Goal: Task Accomplishment & Management: Manage account settings

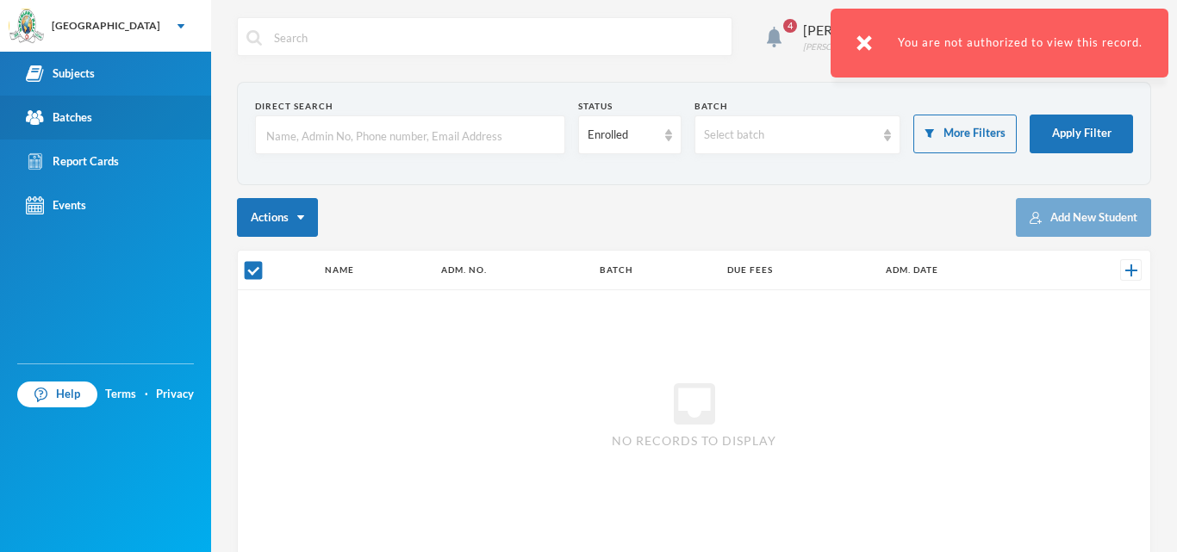
click at [90, 112] on div "Batches" at bounding box center [59, 118] width 66 height 18
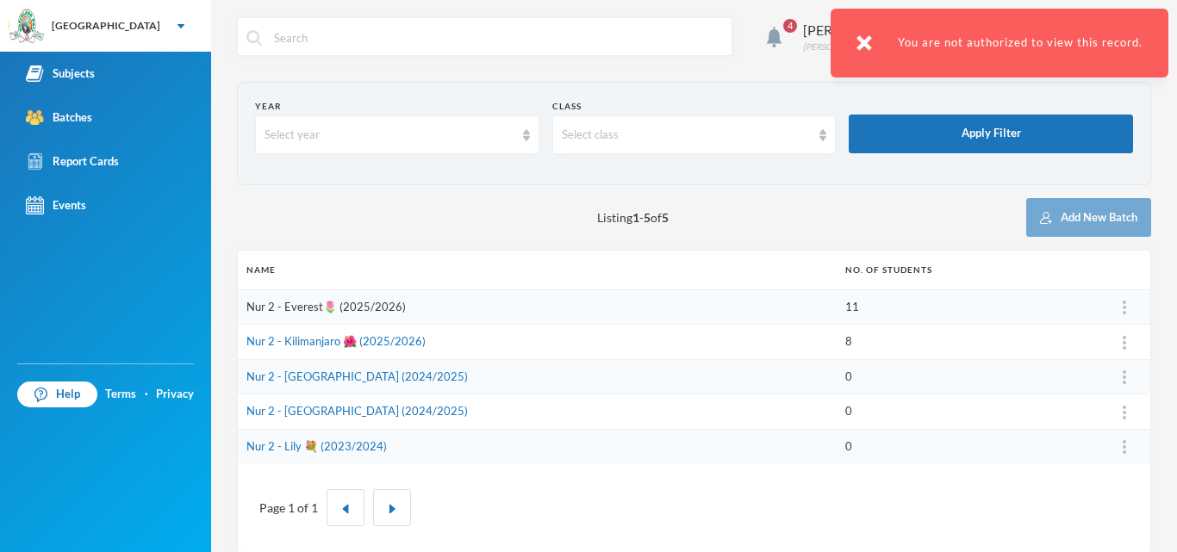
click at [334, 306] on link "Nur 2 - Everest🌷 (2025/2026)" at bounding box center [325, 307] width 159 height 14
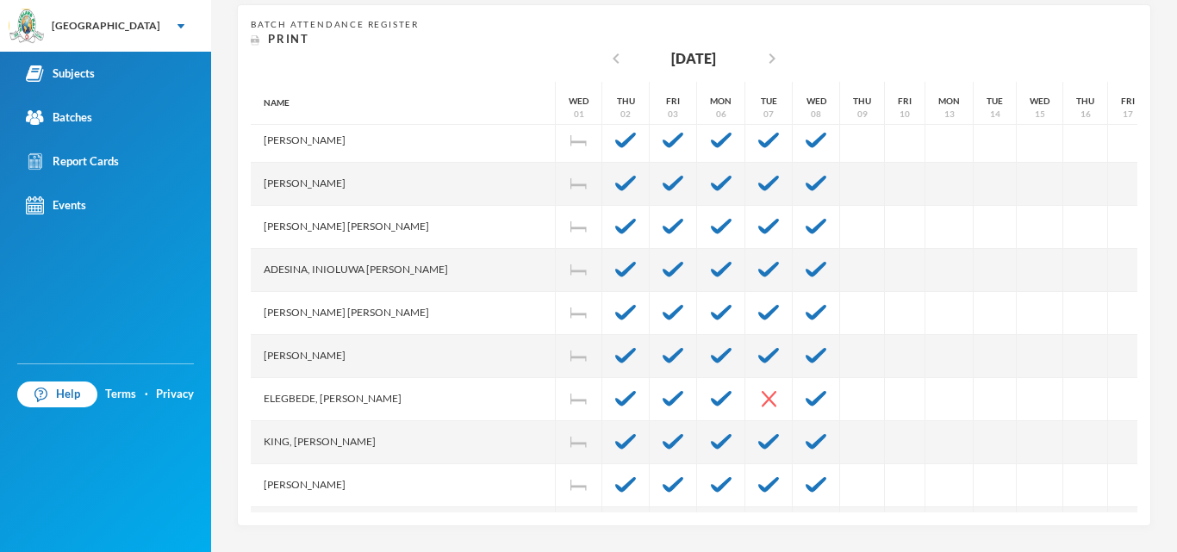
scroll to position [142, 0]
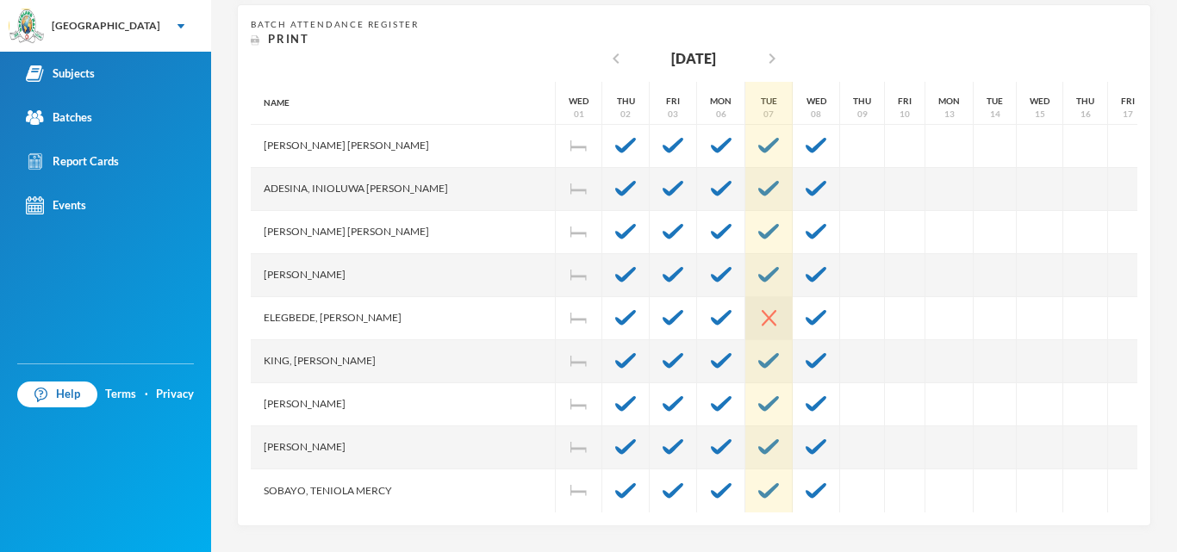
click at [762, 310] on img at bounding box center [769, 318] width 15 height 16
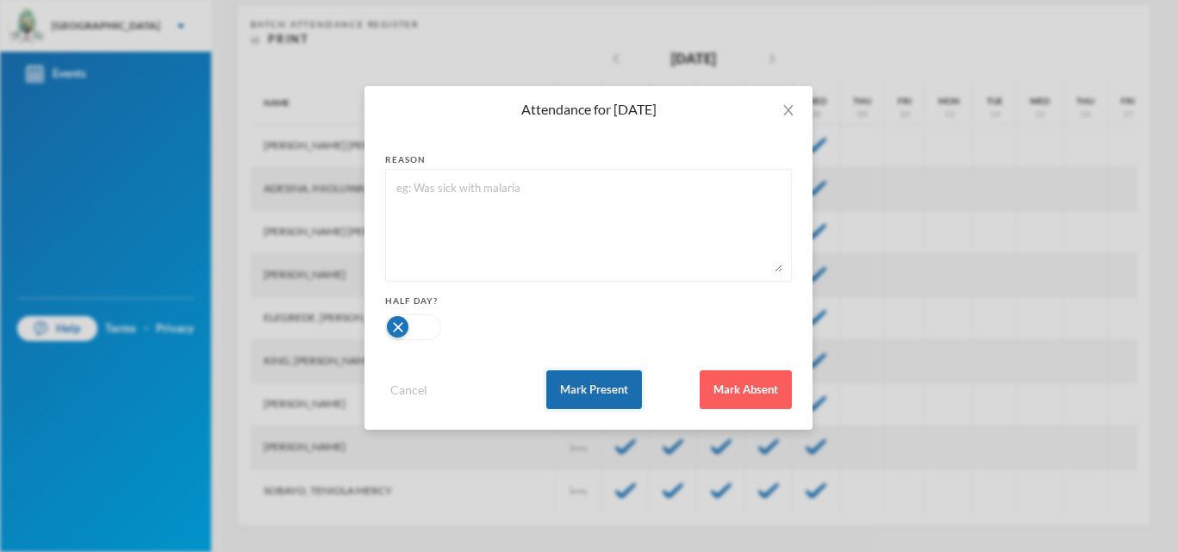
click at [585, 409] on button "Mark Present" at bounding box center [594, 390] width 96 height 39
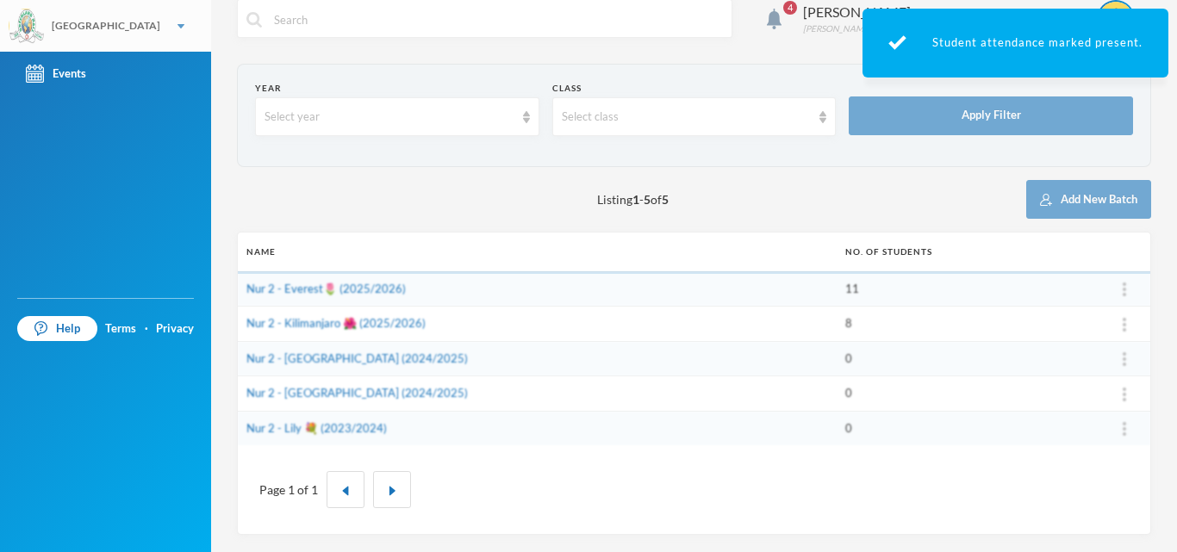
scroll to position [18, 0]
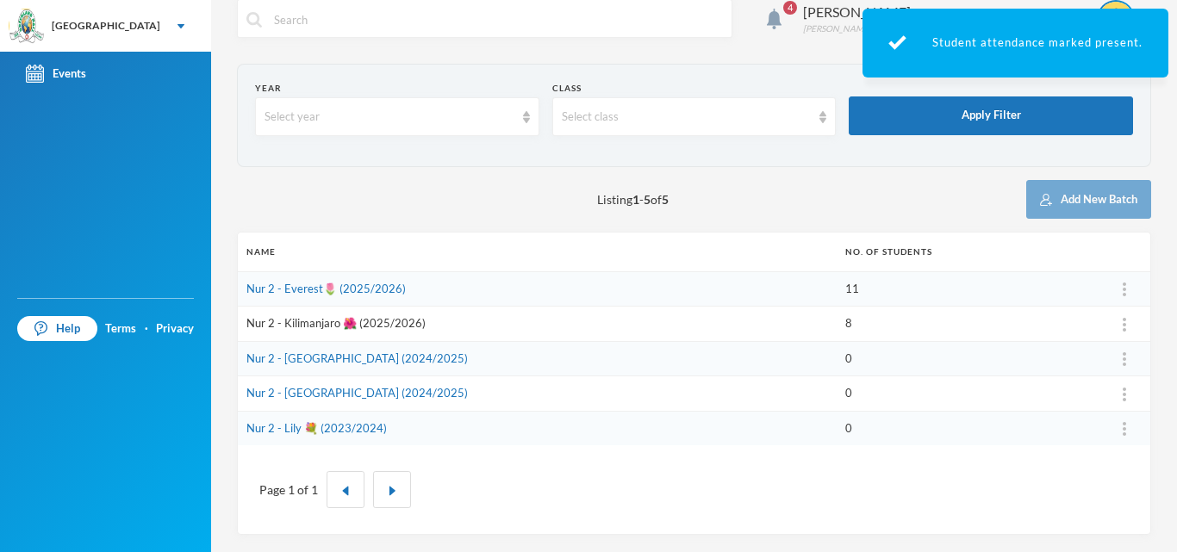
click at [327, 325] on link "Nur 2 - Kilimanjaro 🌺 (2025/2026)" at bounding box center [335, 323] width 179 height 14
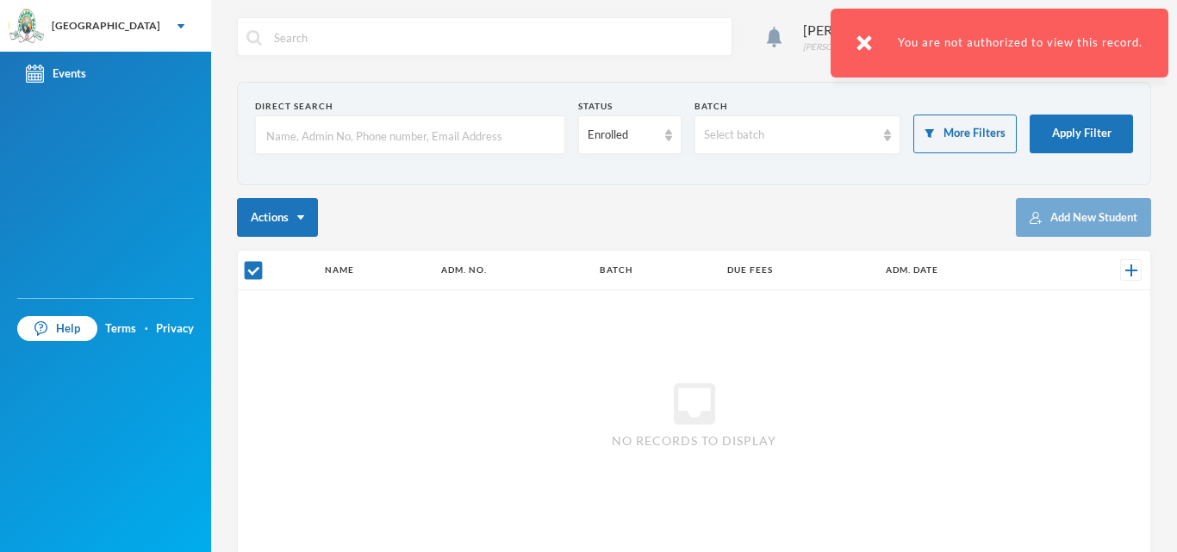
click at [868, 47] on img at bounding box center [865, 43] width 16 height 16
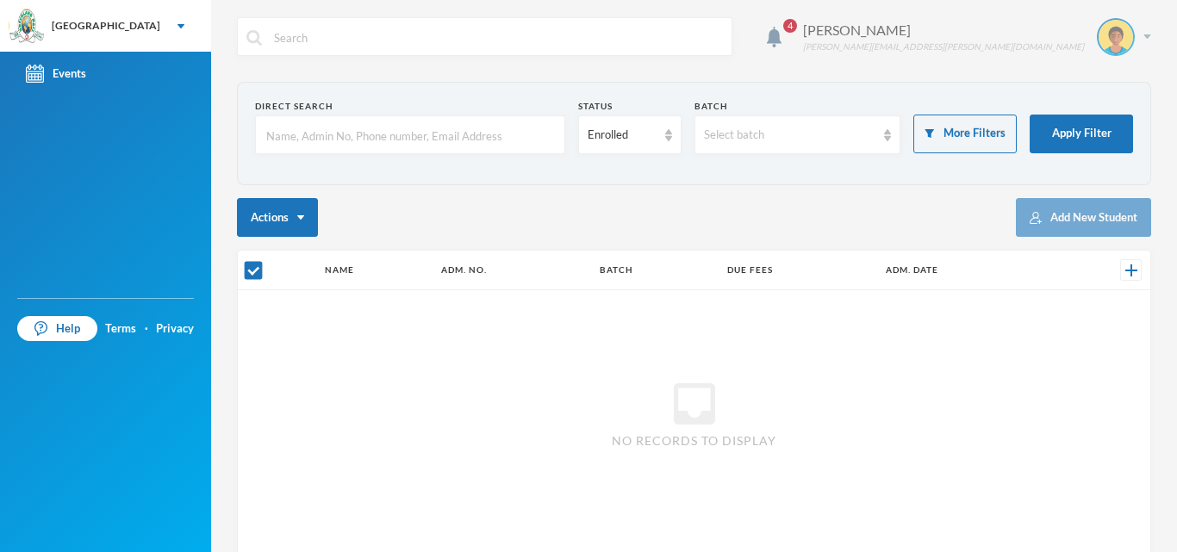
click at [1126, 41] on div "Okpara Esther esther.okpara@greenlandhall.org" at bounding box center [970, 37] width 361 height 38
click at [1079, 129] on button "Logout" at bounding box center [1091, 126] width 78 height 26
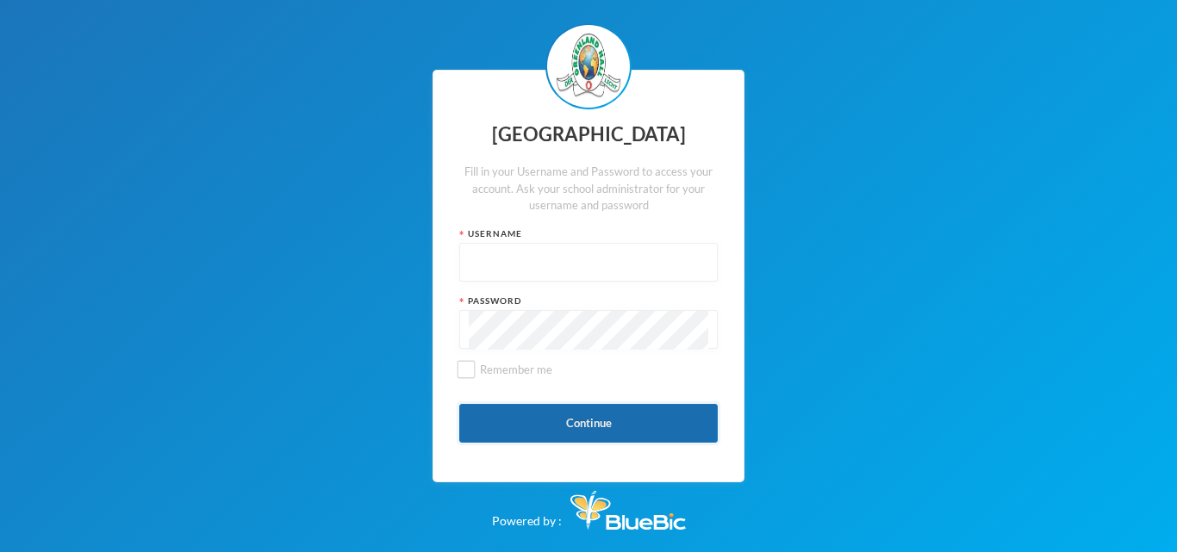
type input "glh23es30"
click at [624, 425] on button "Continue" at bounding box center [588, 423] width 259 height 39
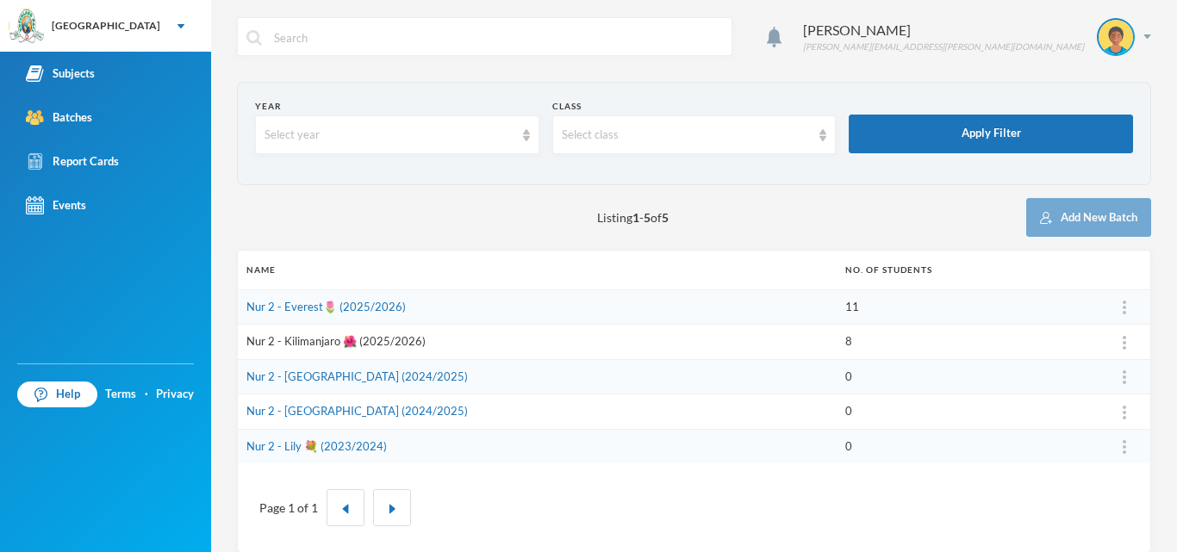
click at [364, 340] on link "Nur 2 - Kilimanjaro 🌺 (2025/2026)" at bounding box center [335, 341] width 179 height 14
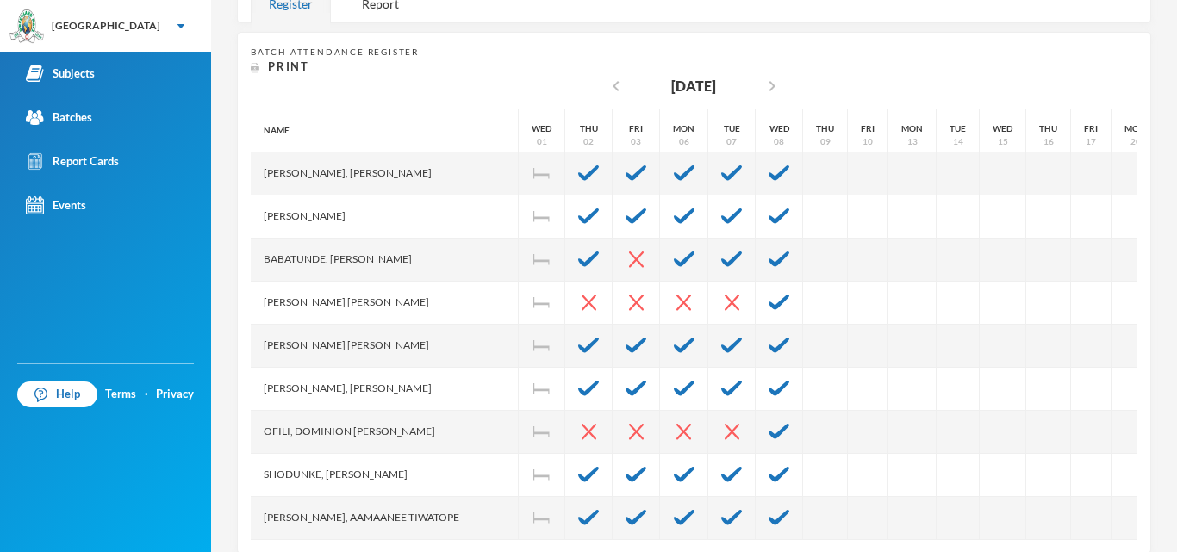
scroll to position [338, 0]
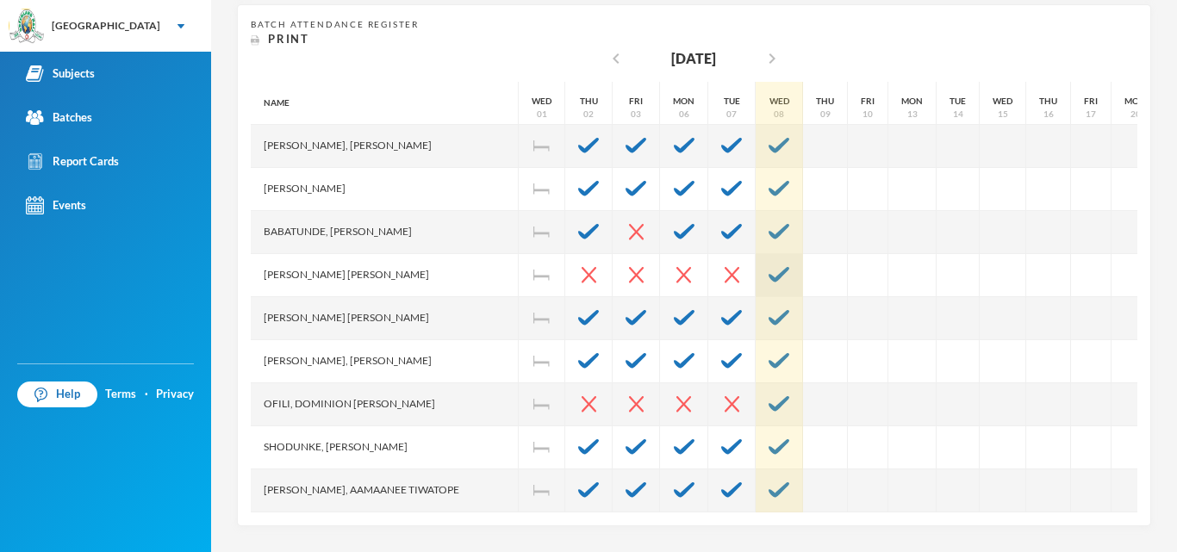
click at [769, 278] on img at bounding box center [779, 275] width 21 height 16
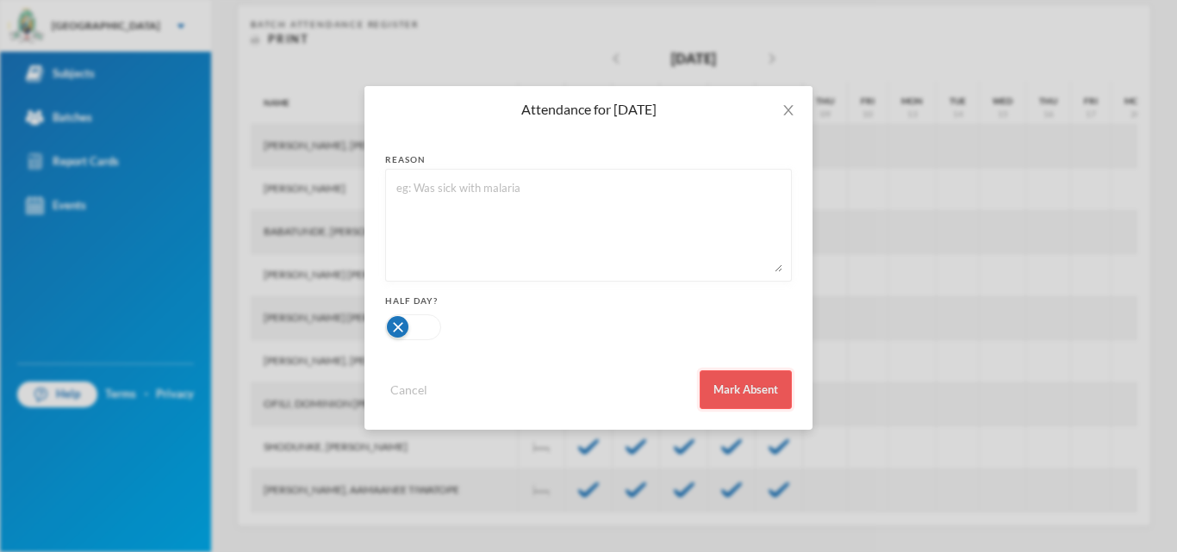
click at [739, 380] on button "Mark Absent" at bounding box center [746, 390] width 92 height 39
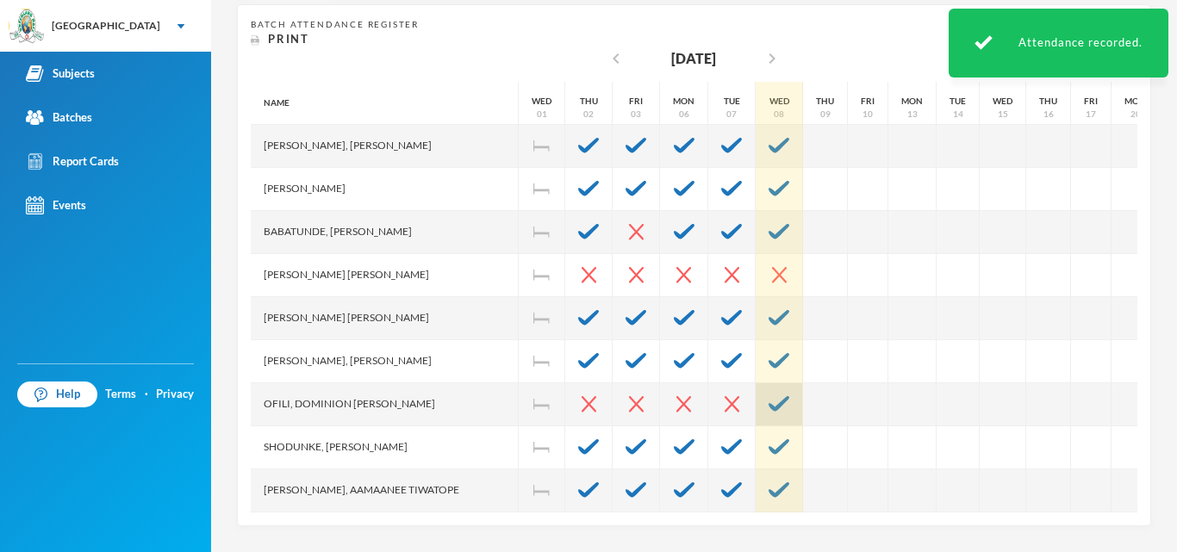
click at [769, 403] on img at bounding box center [779, 404] width 21 height 16
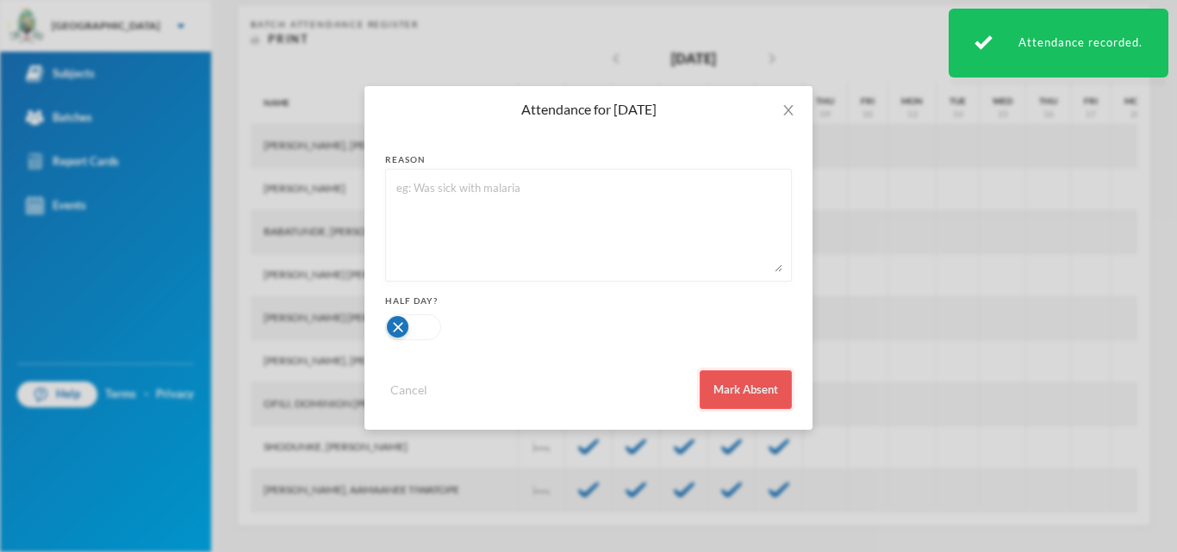
click at [741, 397] on button "Mark Absent" at bounding box center [746, 390] width 92 height 39
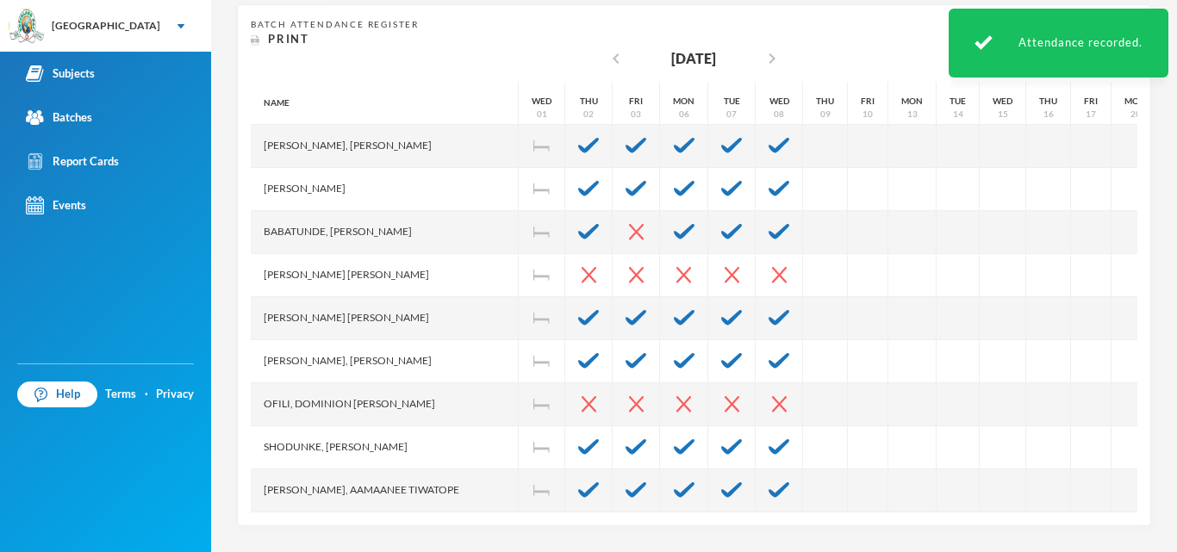
scroll to position [56, 0]
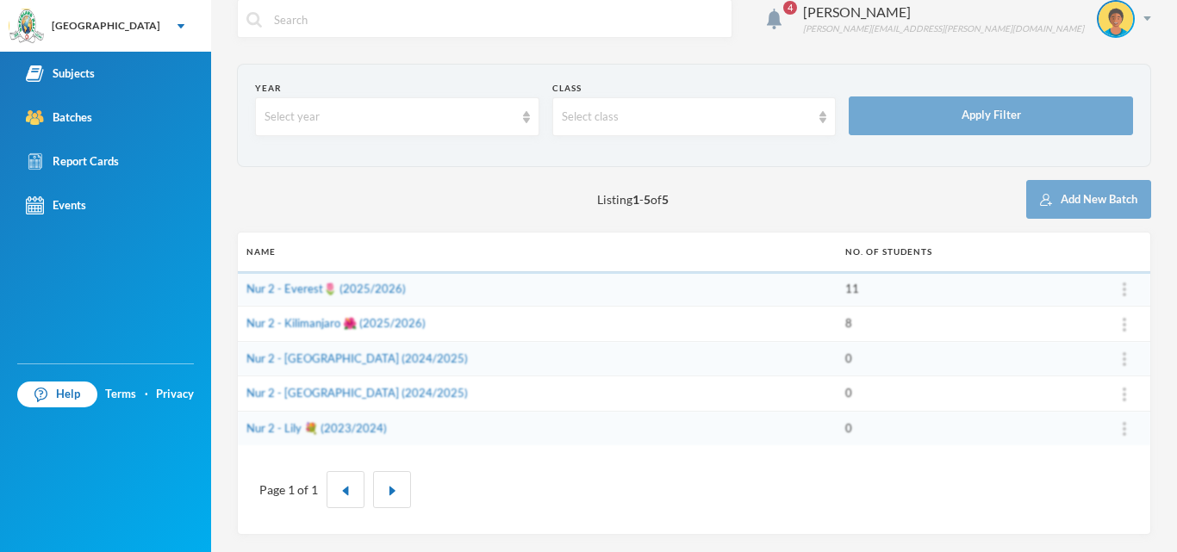
scroll to position [18, 0]
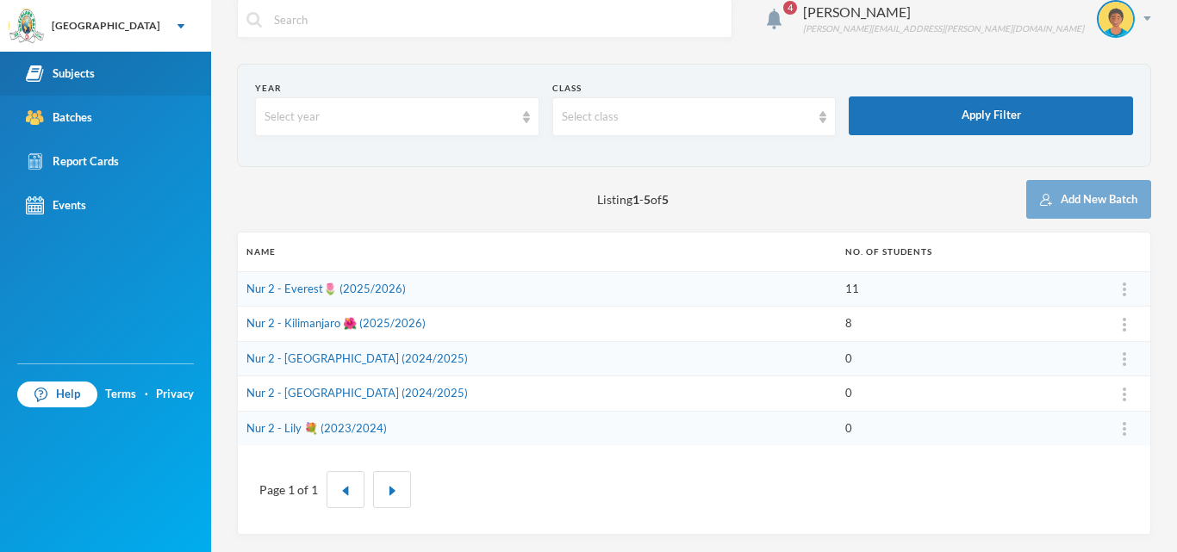
click at [119, 91] on link "Subjects" at bounding box center [105, 74] width 211 height 44
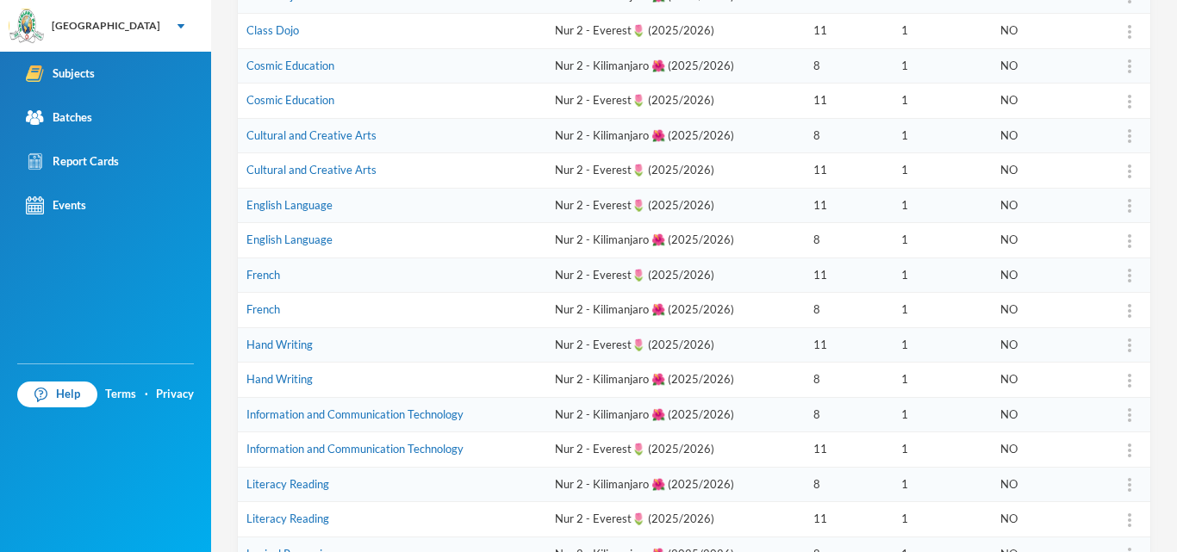
scroll to position [399, 0]
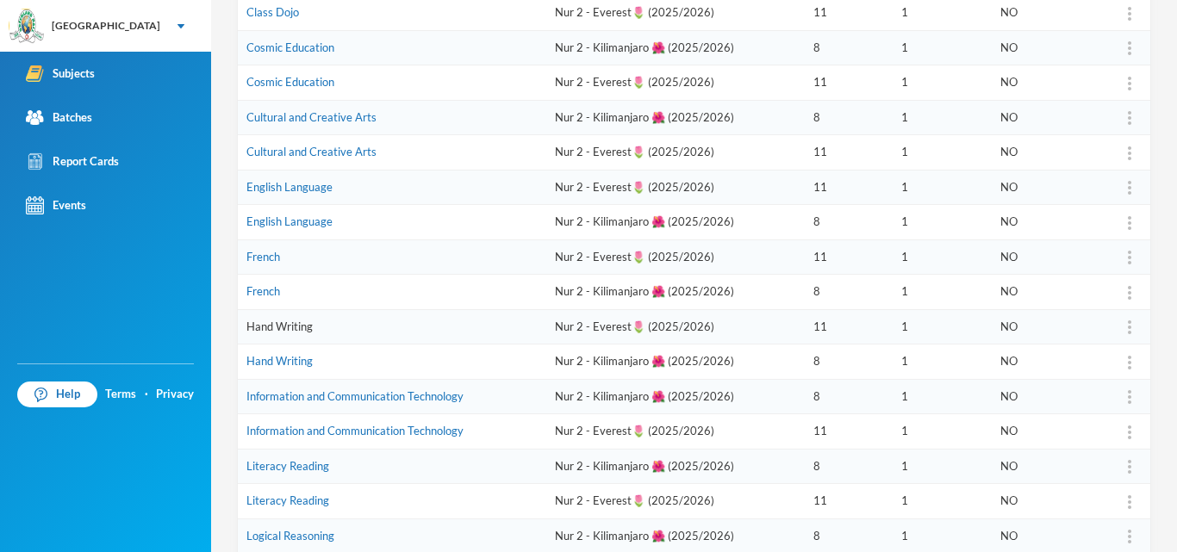
click at [303, 328] on link "Hand Writing" at bounding box center [279, 327] width 66 height 14
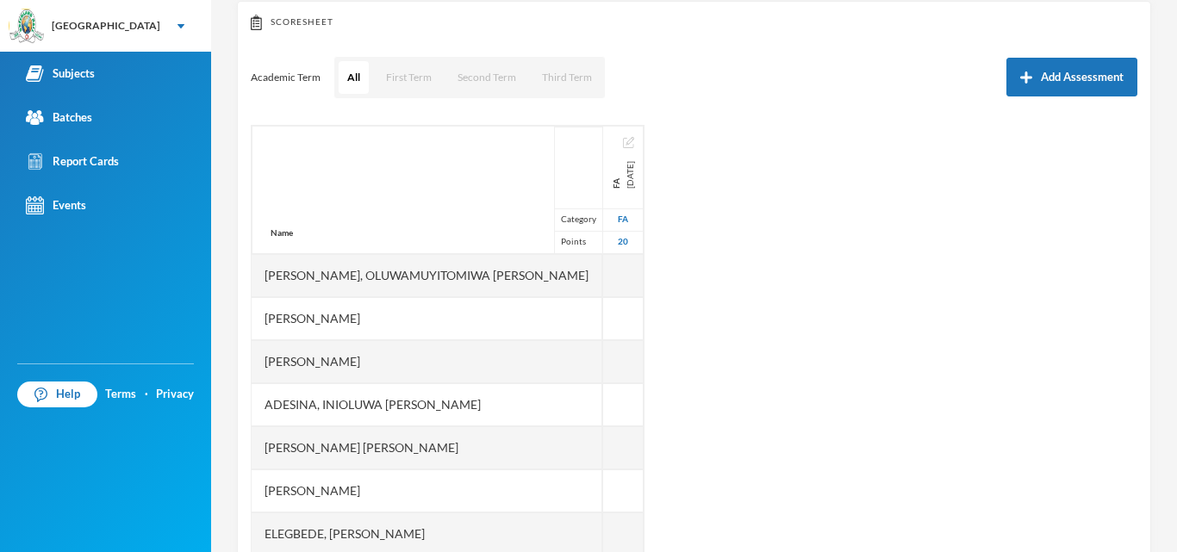
scroll to position [234, 0]
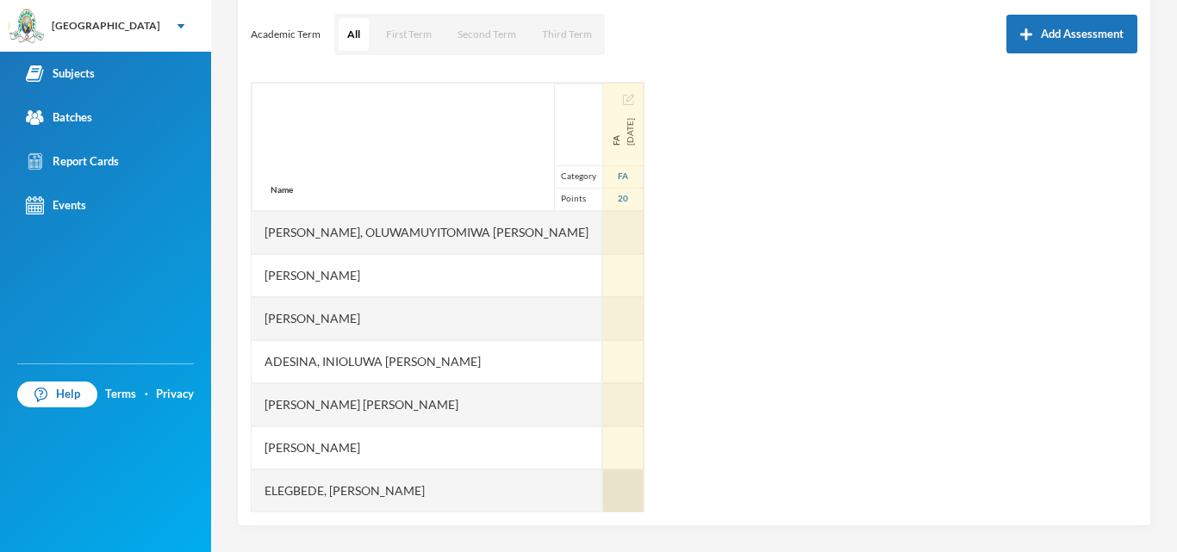
click at [603, 500] on div at bounding box center [623, 491] width 41 height 43
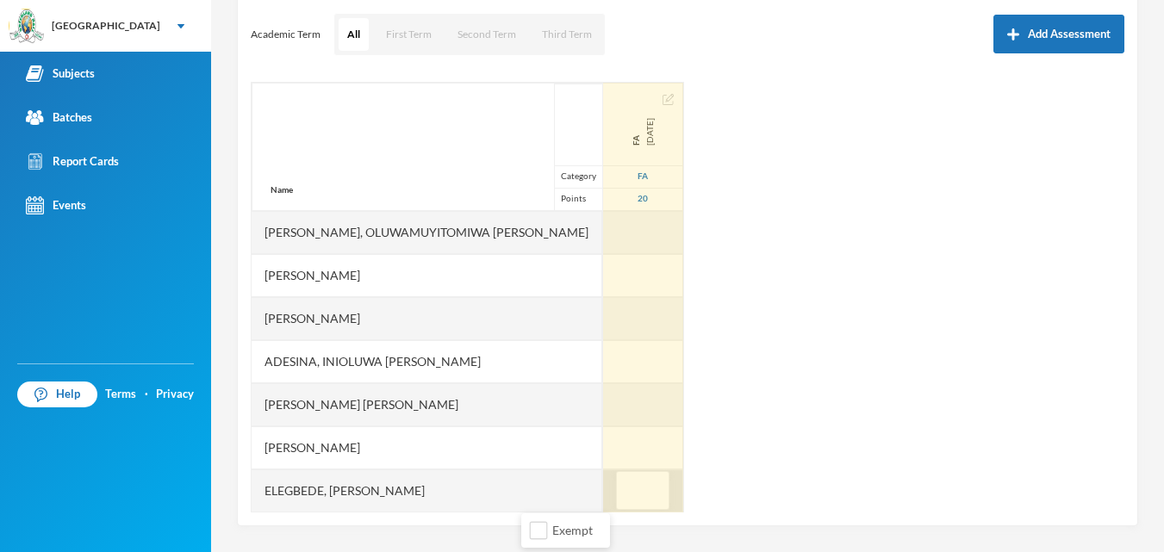
type input "8"
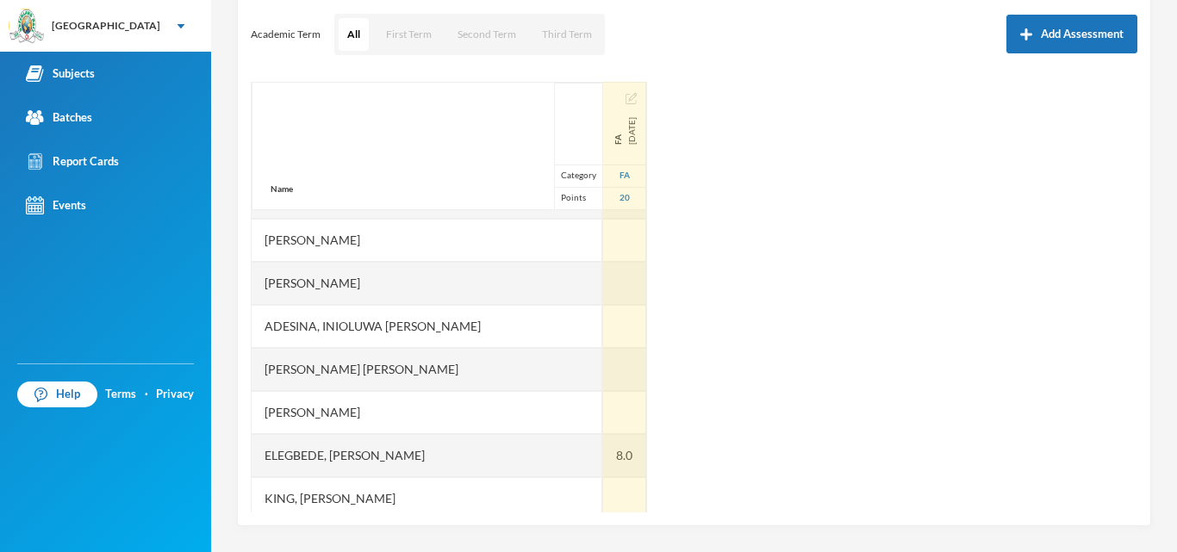
scroll to position [1, 0]
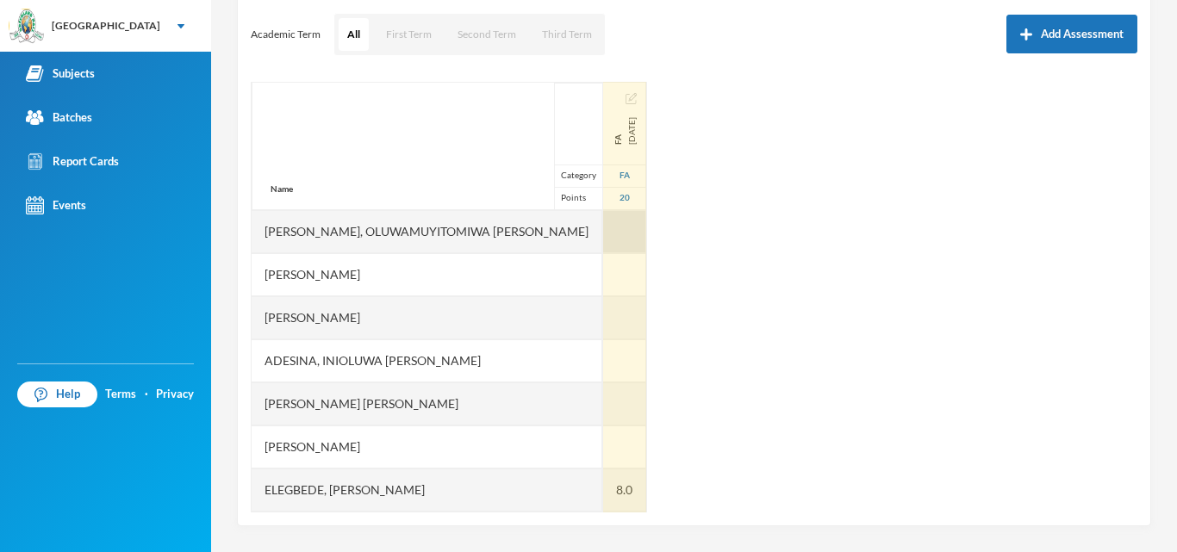
click at [603, 230] on div at bounding box center [624, 231] width 43 height 43
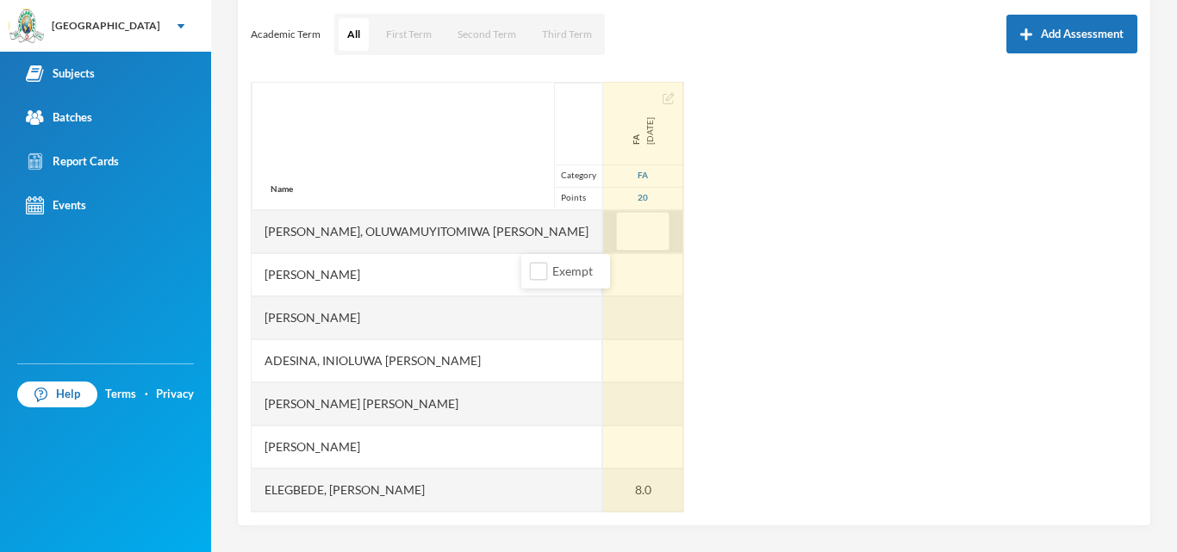
type input "3"
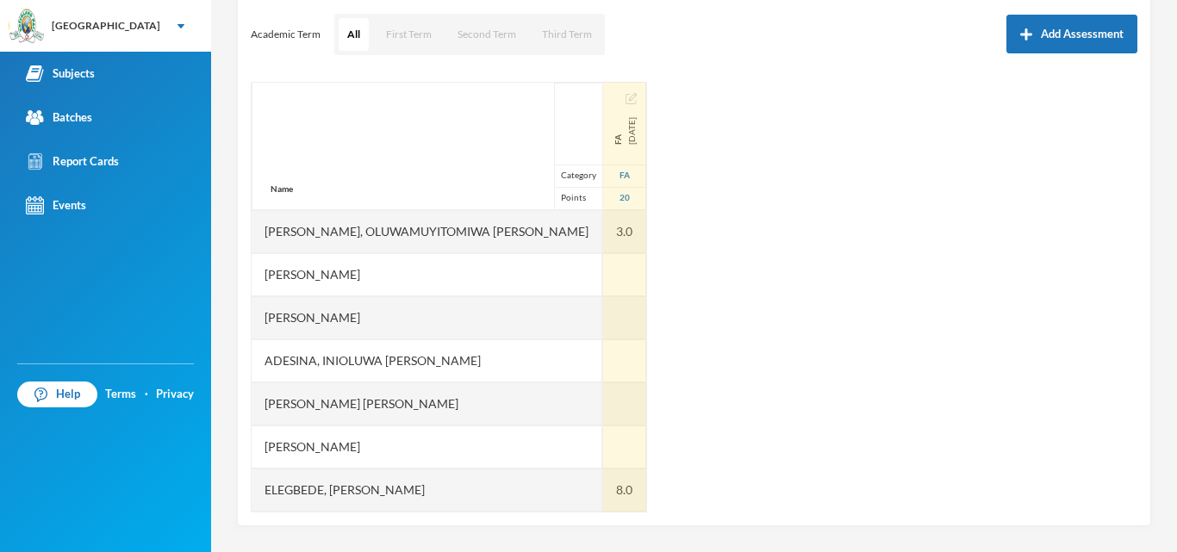
scroll to position [0, 0]
click at [603, 399] on div at bounding box center [624, 405] width 43 height 43
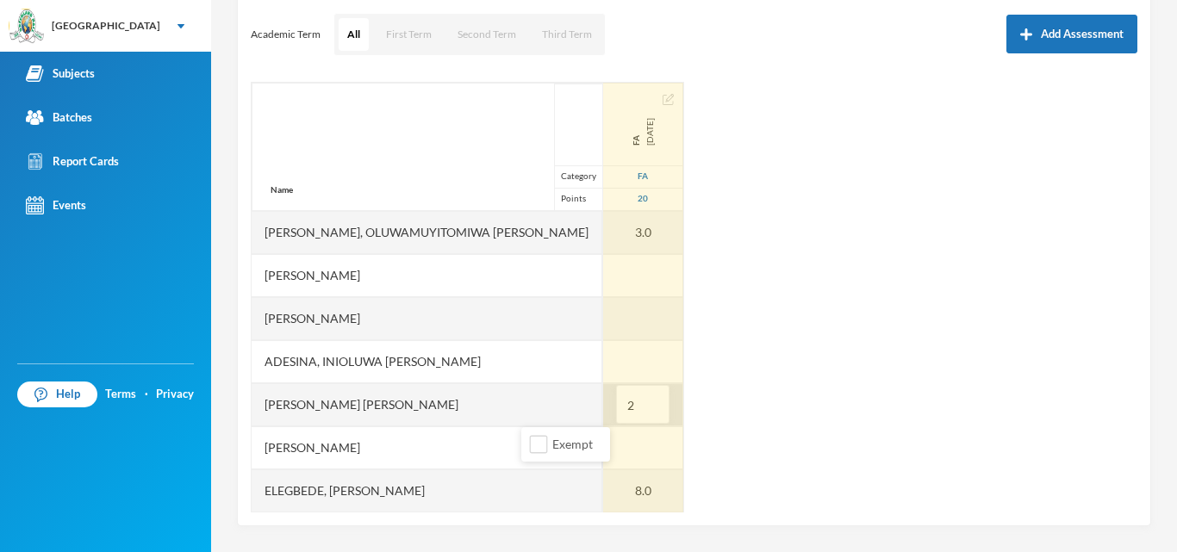
type input "20"
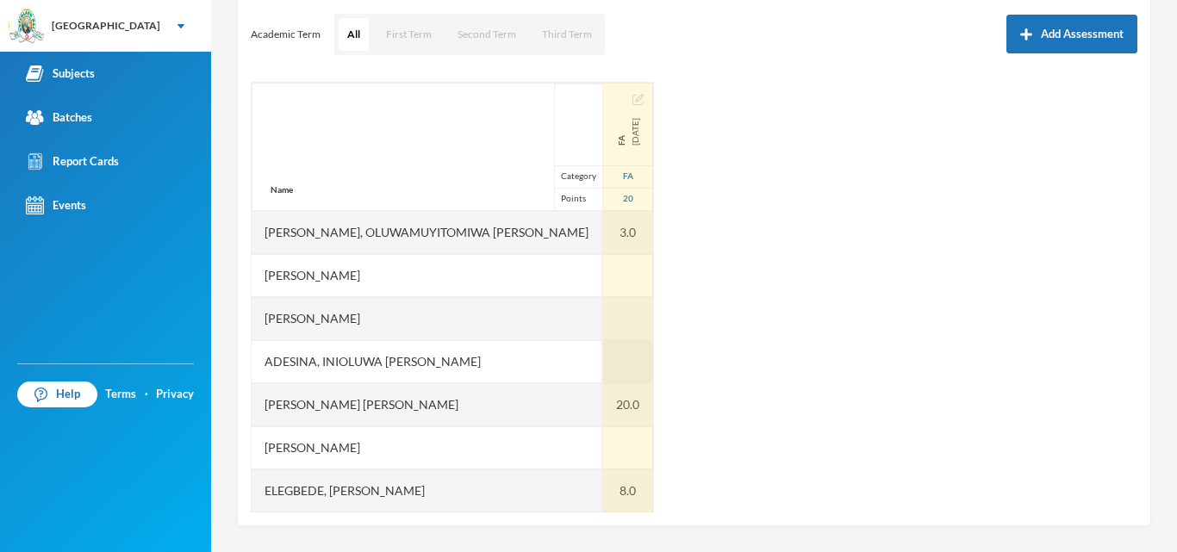
click at [603, 372] on div at bounding box center [628, 361] width 50 height 43
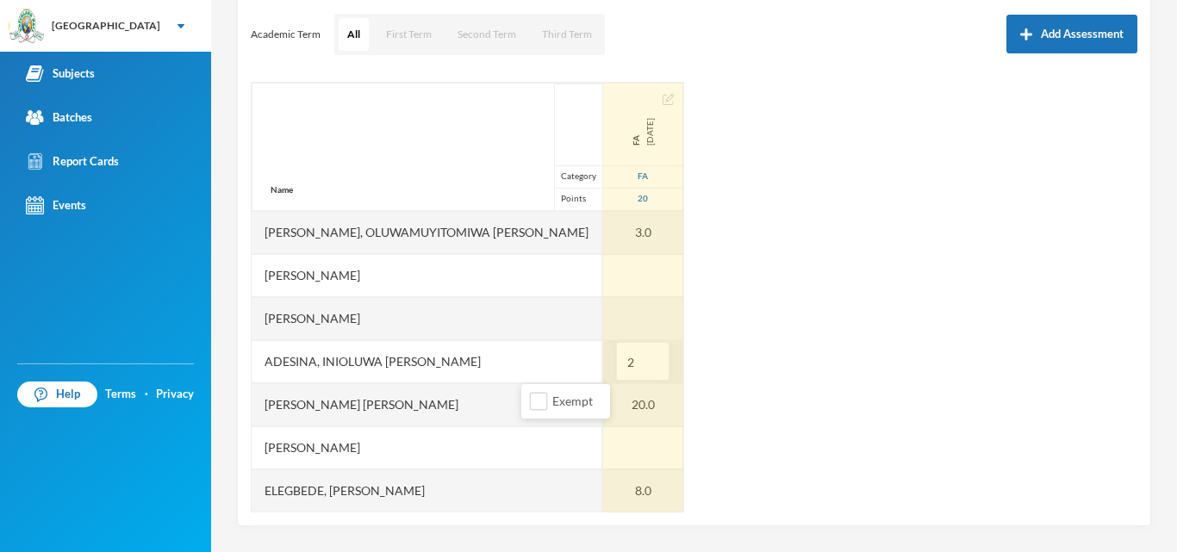
type input "20"
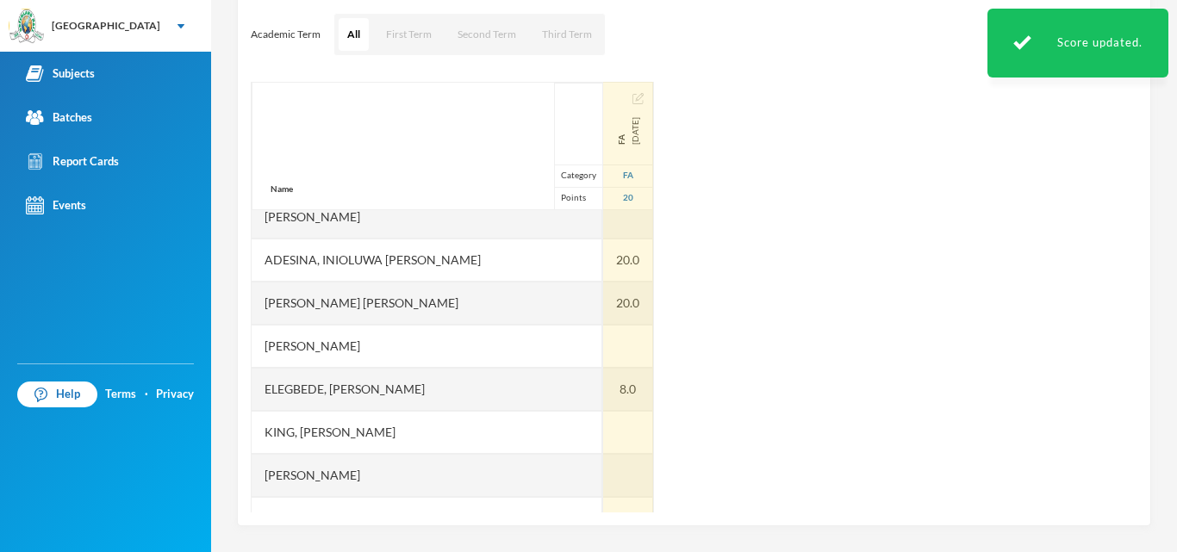
scroll to position [103, 0]
drag, startPoint x: 544, startPoint y: 372, endPoint x: 539, endPoint y: 482, distance: 109.6
click at [603, 482] on div "FA 2025-10-10 FA 20 3.0 20.0 20.0 8.0" at bounding box center [628, 280] width 51 height 604
click at [603, 482] on div at bounding box center [628, 473] width 50 height 43
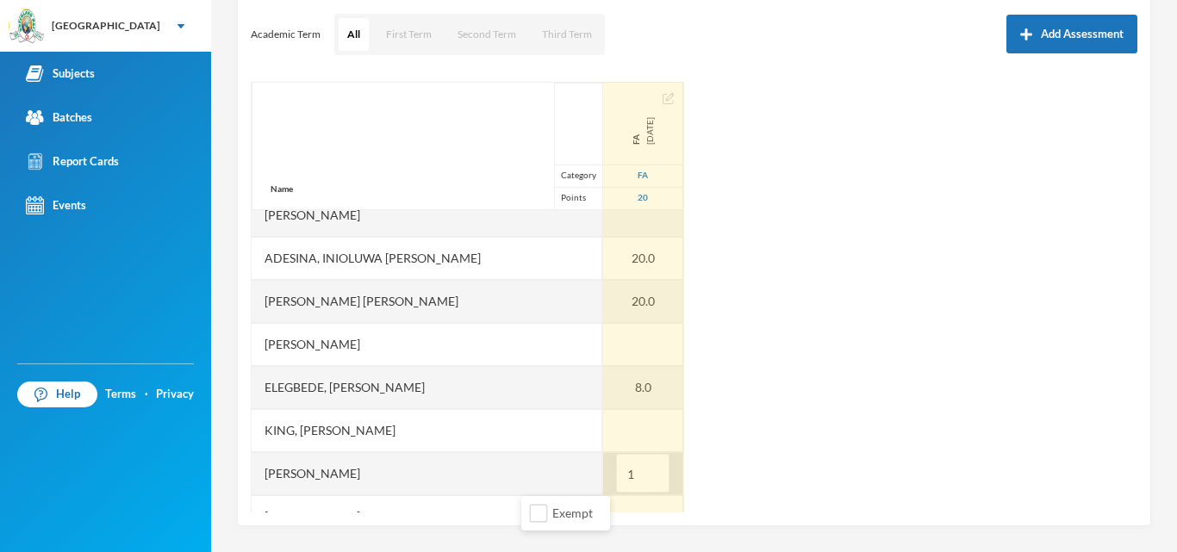
type input "10"
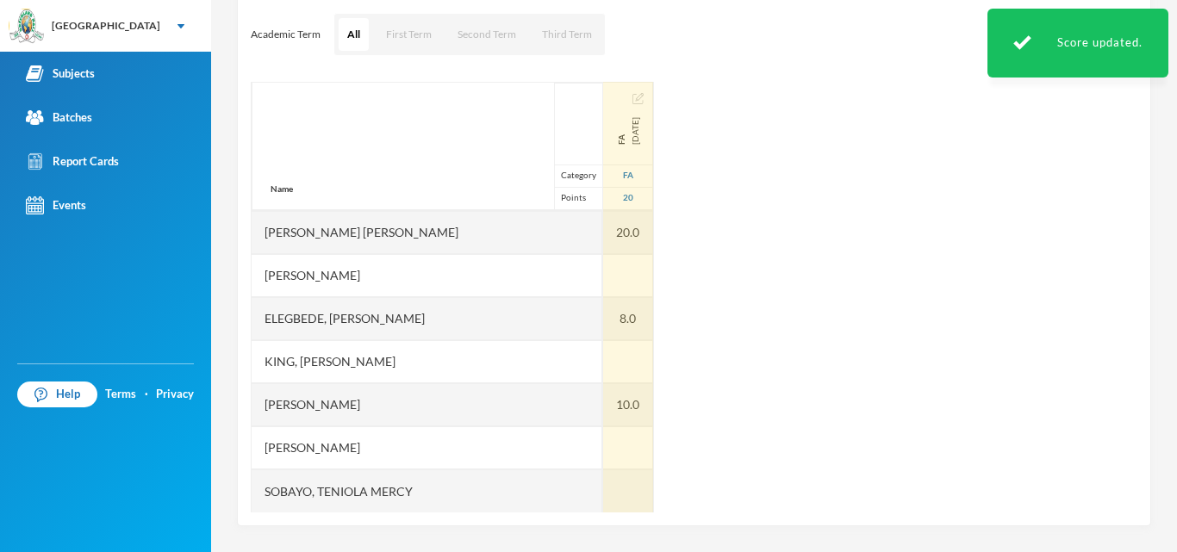
scroll to position [173, 0]
click at [603, 459] on div at bounding box center [628, 447] width 50 height 43
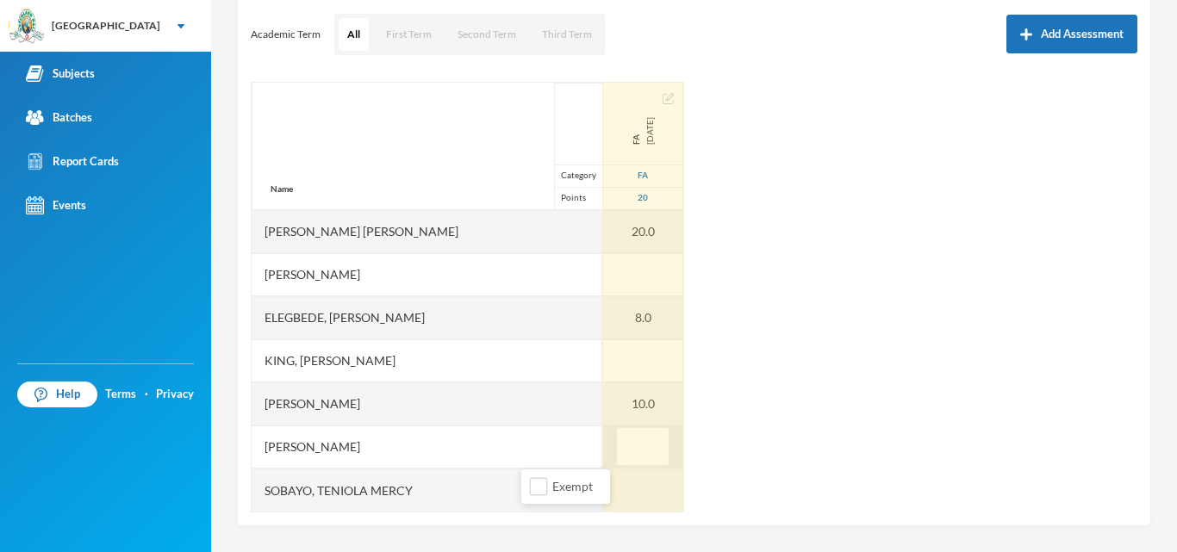
click at [626, 459] on input "text" at bounding box center [643, 447] width 34 height 39
type input "18"
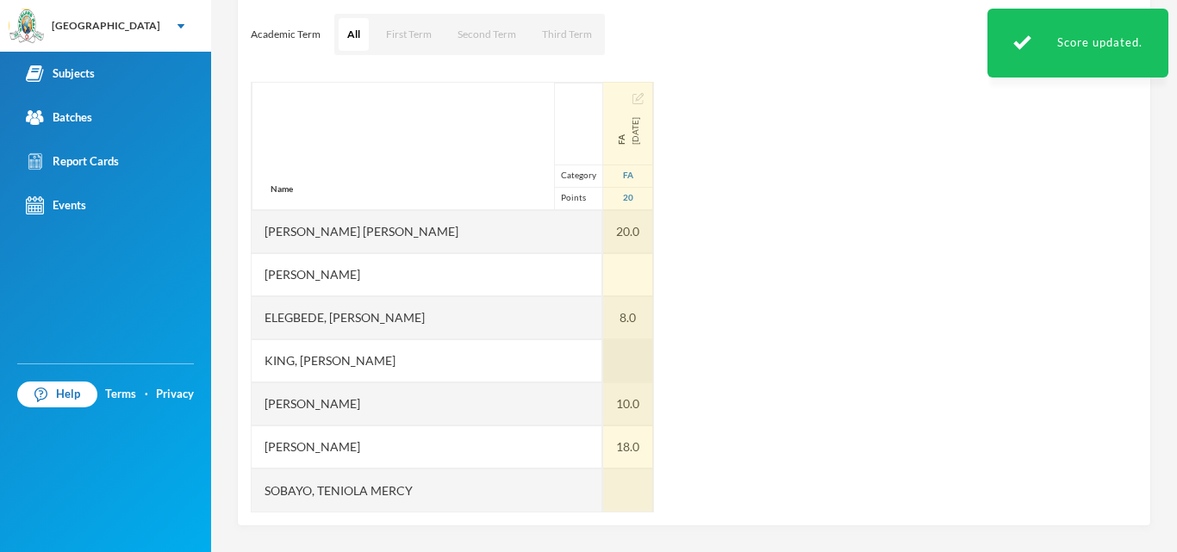
click at [603, 364] on div at bounding box center [628, 361] width 50 height 43
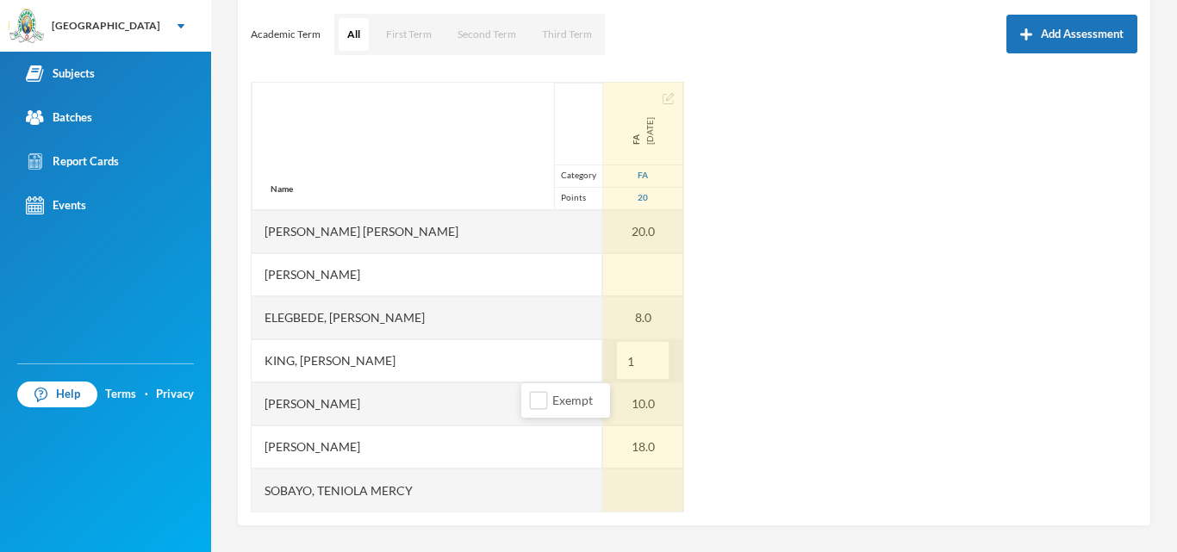
type input "18"
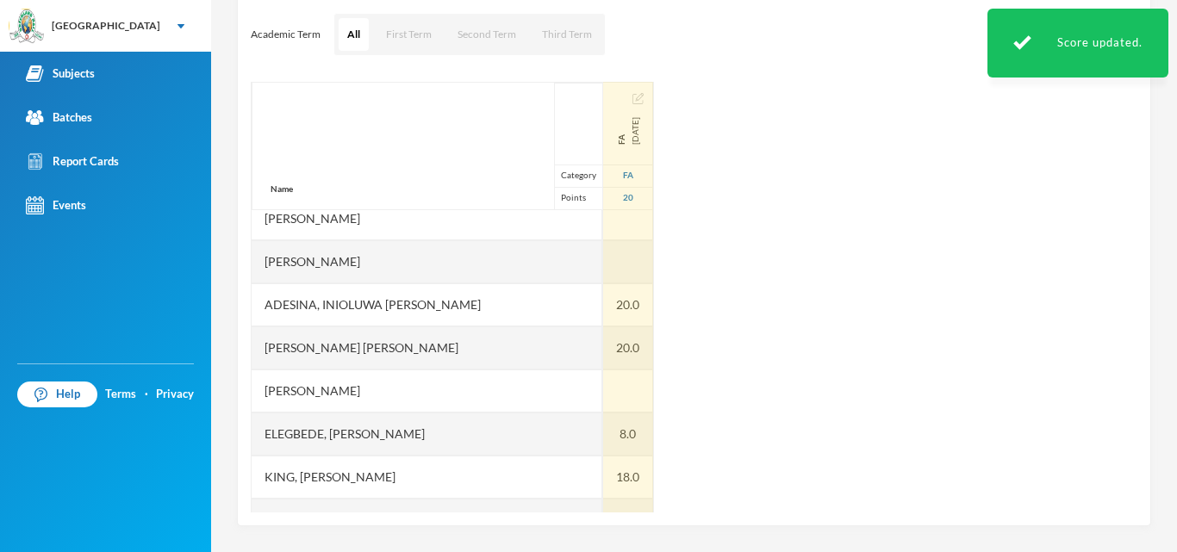
scroll to position [35, 0]
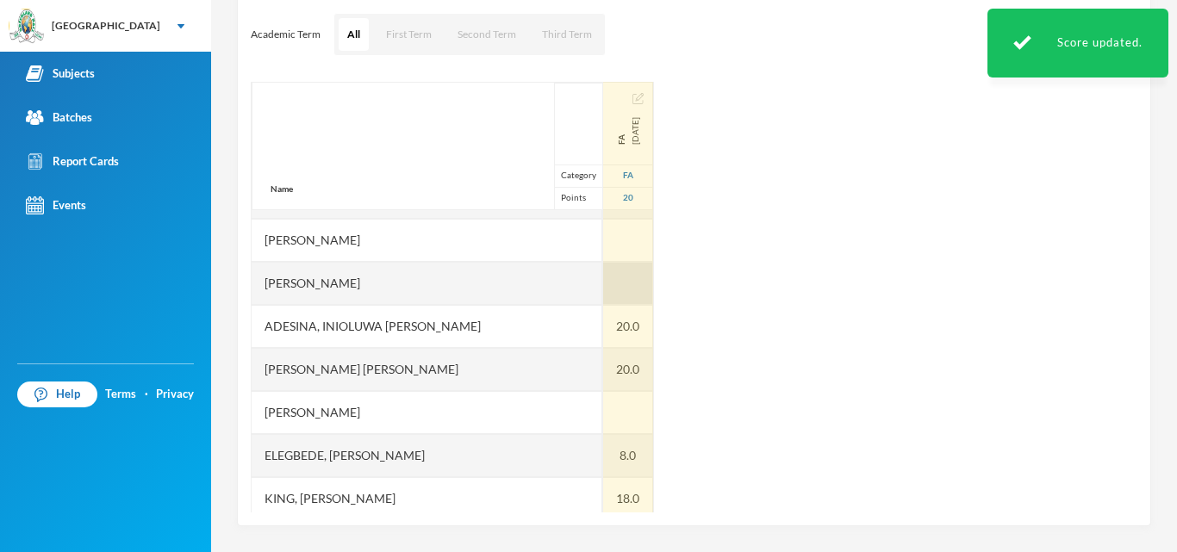
click at [603, 280] on div at bounding box center [628, 283] width 50 height 43
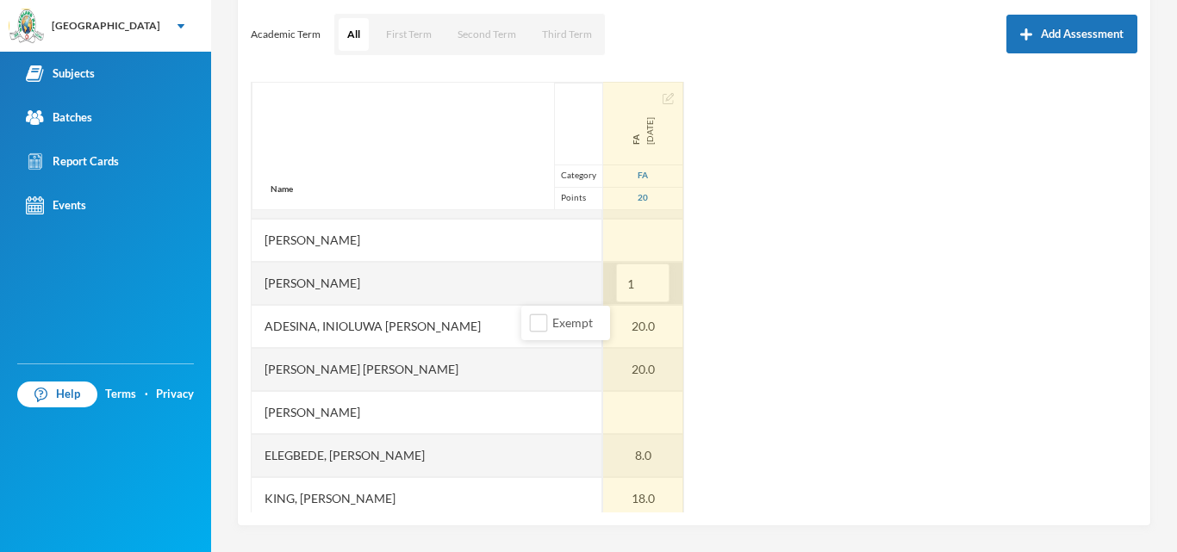
type input "17"
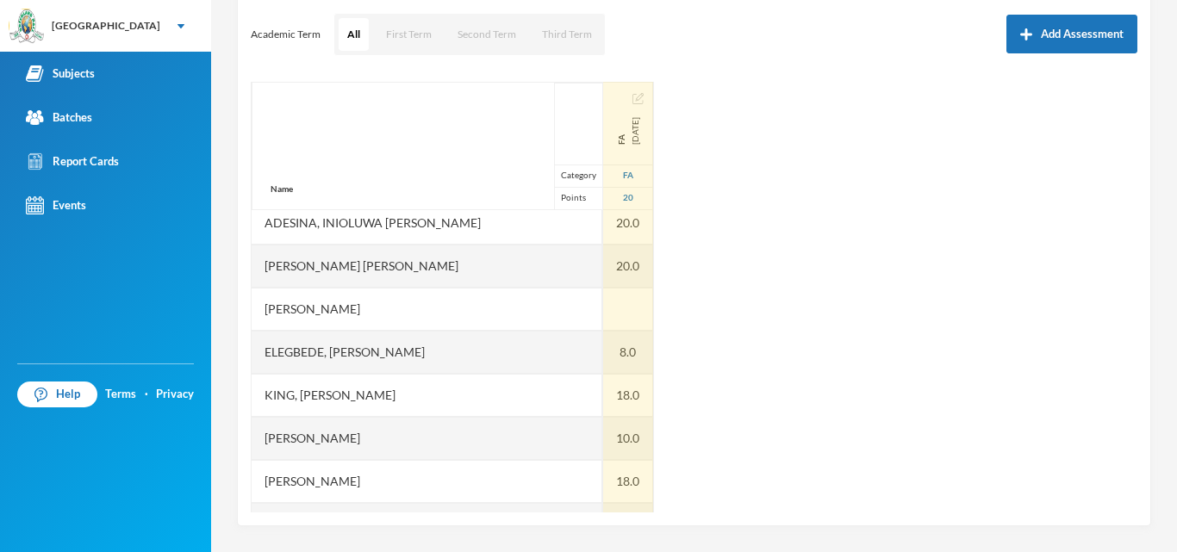
scroll to position [173, 0]
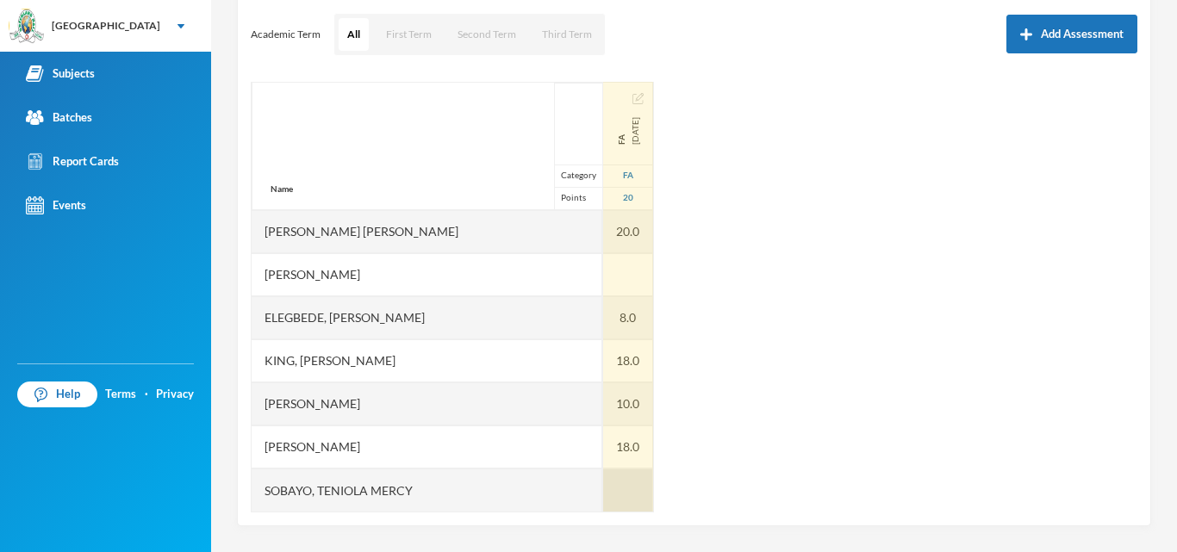
click at [603, 482] on div at bounding box center [628, 490] width 50 height 43
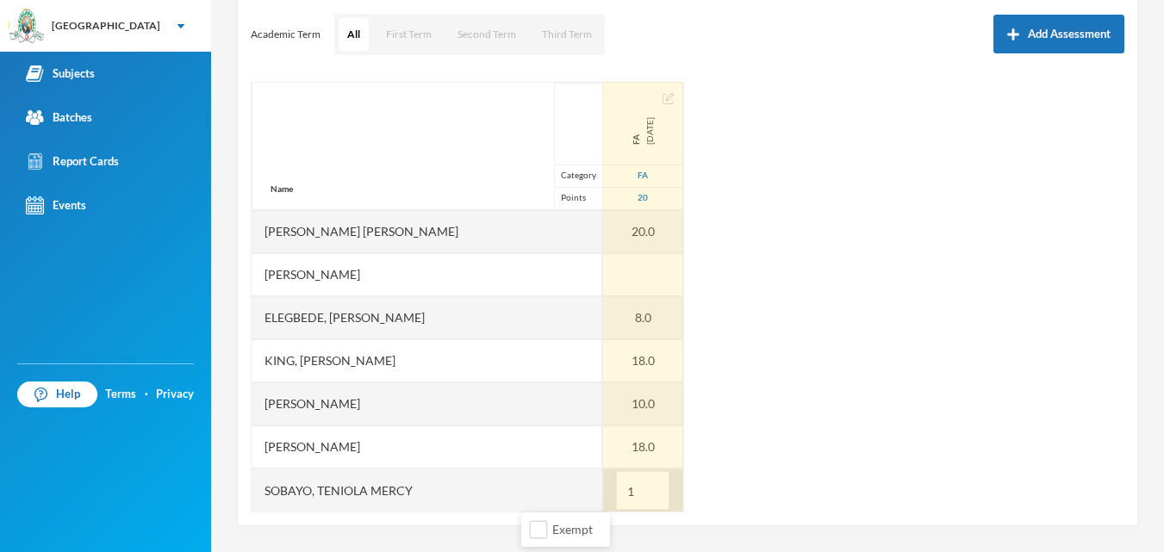
type input "15"
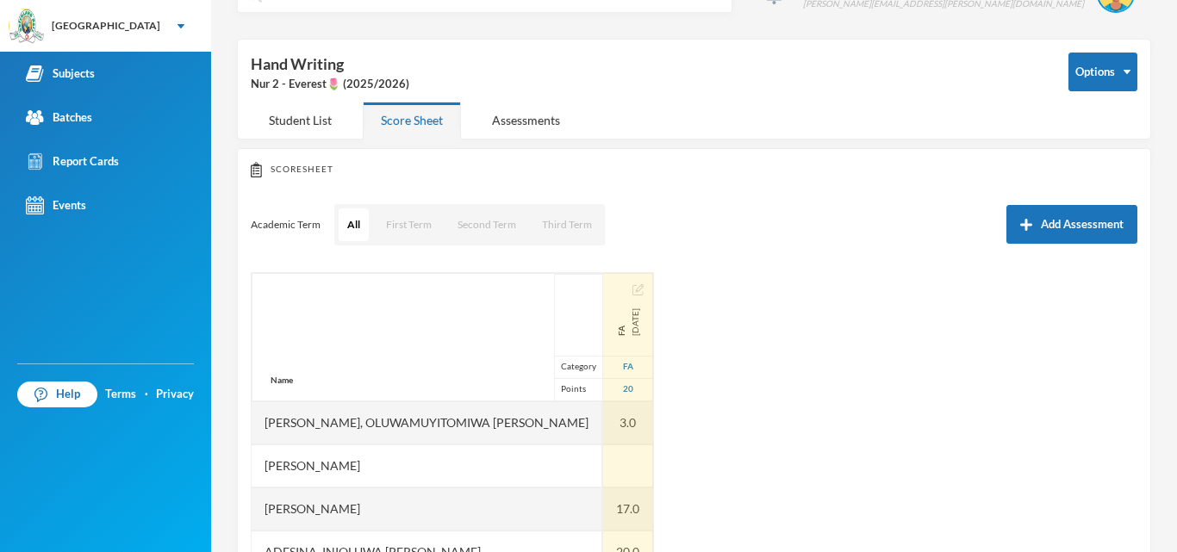
scroll to position [27, 0]
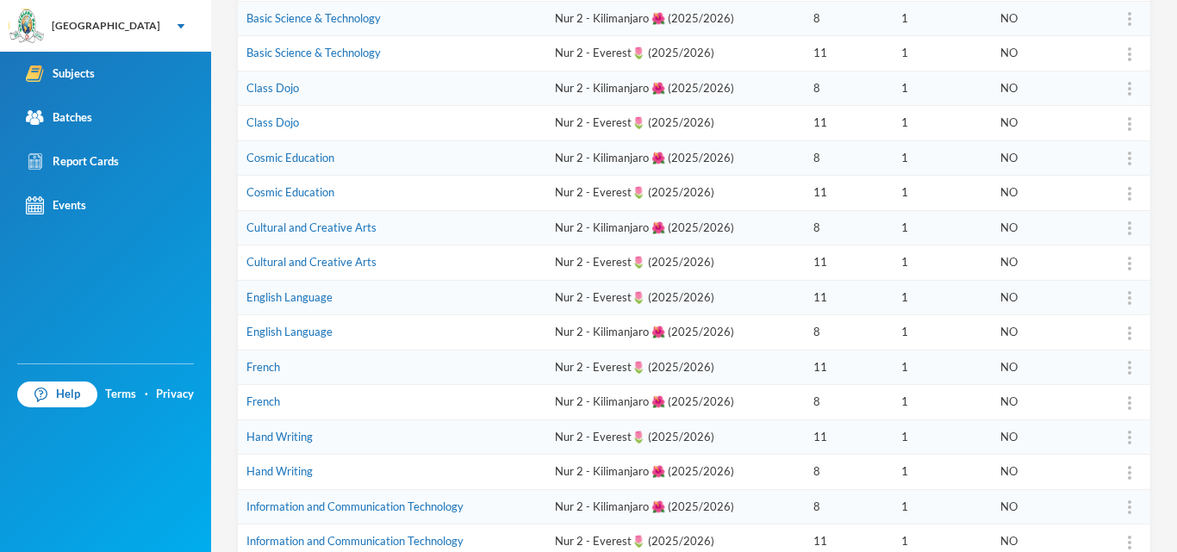
scroll to position [323, 0]
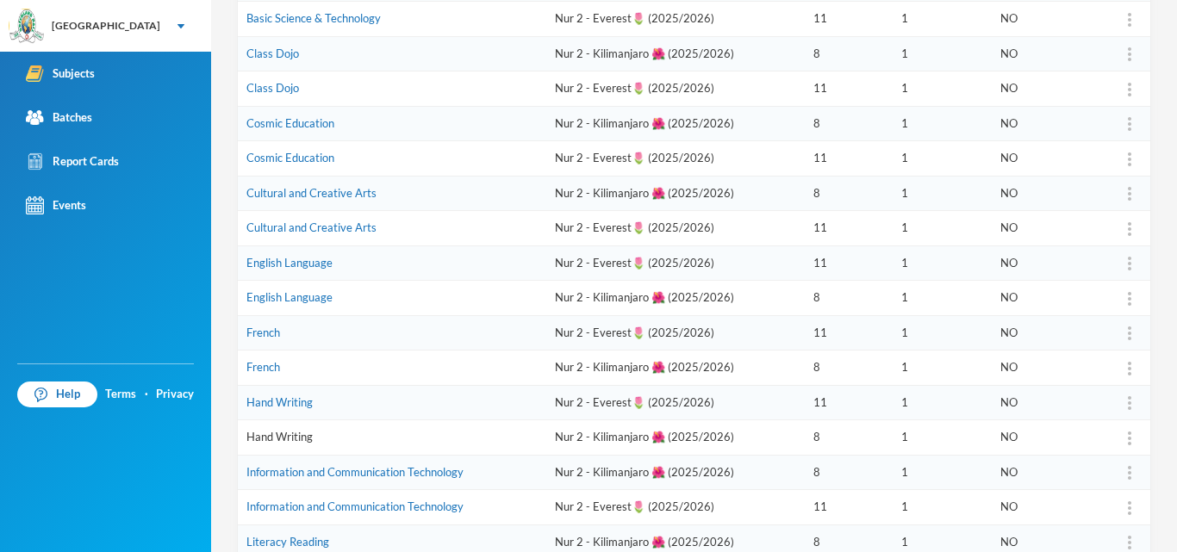
click at [271, 441] on link "Hand Writing" at bounding box center [279, 437] width 66 height 14
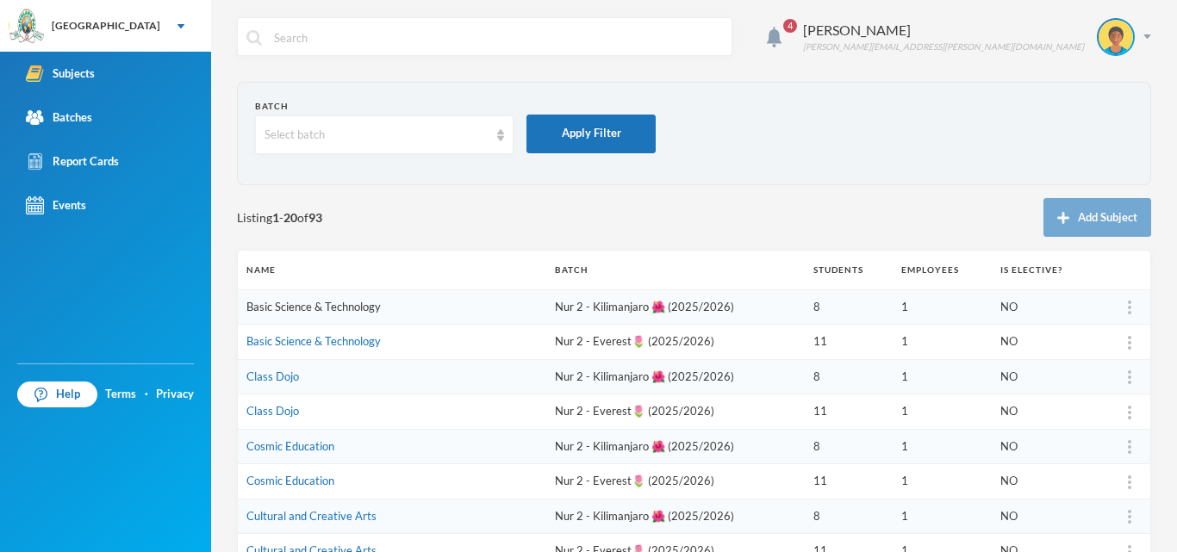
click at [338, 309] on link "Basic Science & Technology" at bounding box center [313, 307] width 134 height 14
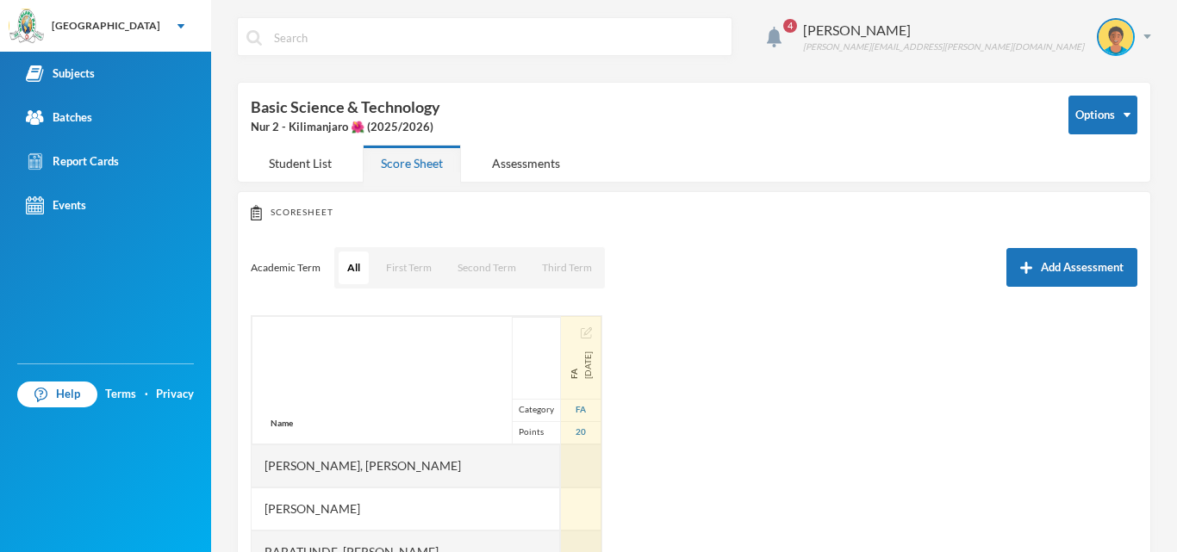
click at [581, 336] on img "button" at bounding box center [586, 333] width 11 height 11
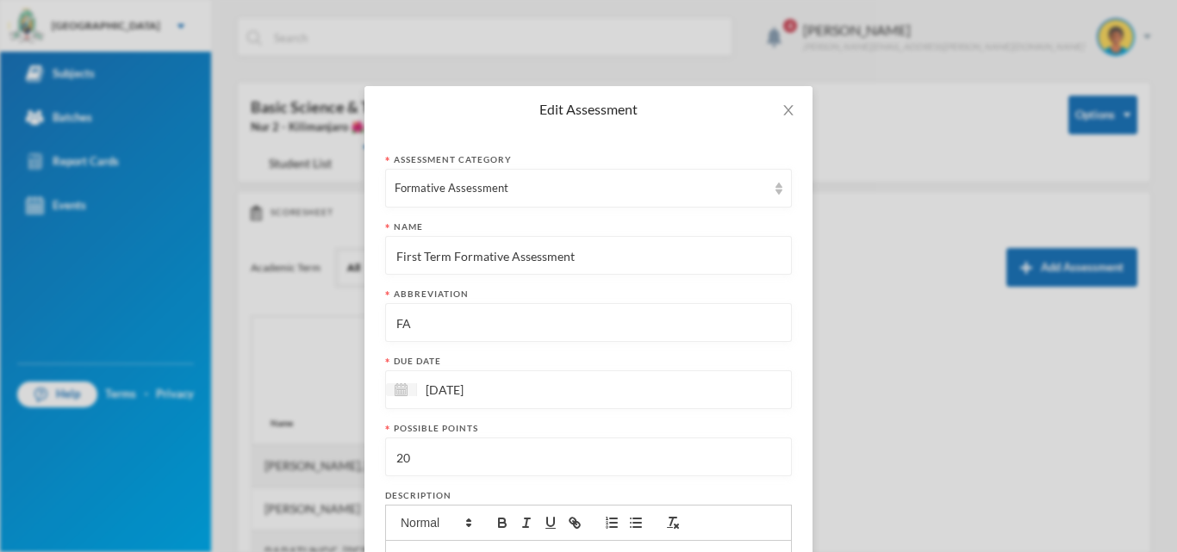
click at [585, 259] on input "First Term Formative Assessment" at bounding box center [589, 256] width 388 height 39
click at [787, 103] on icon "icon: close" at bounding box center [789, 110] width 14 height 14
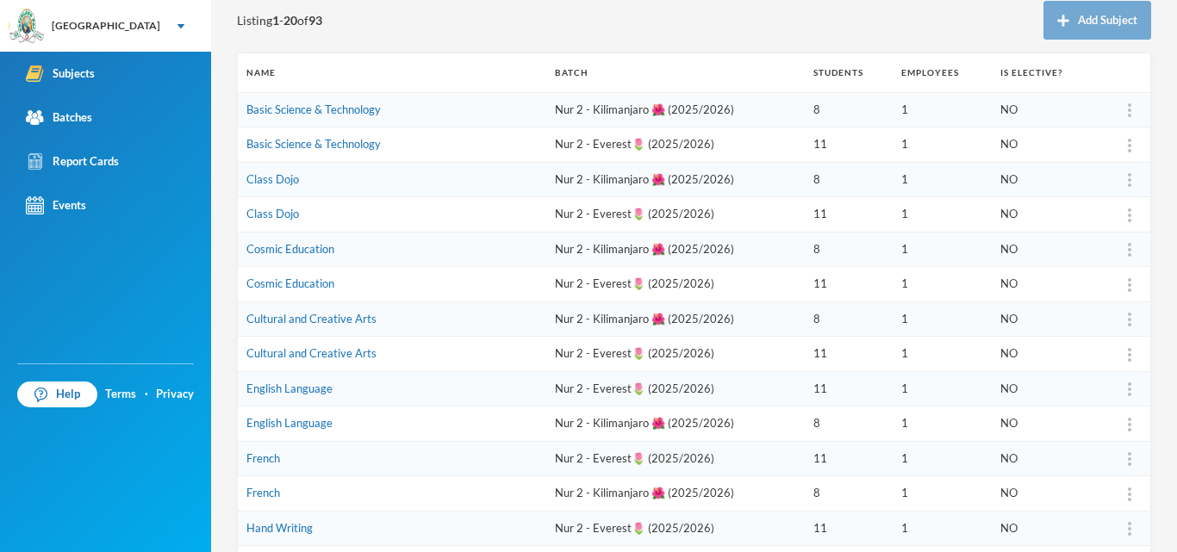
scroll to position [244, 0]
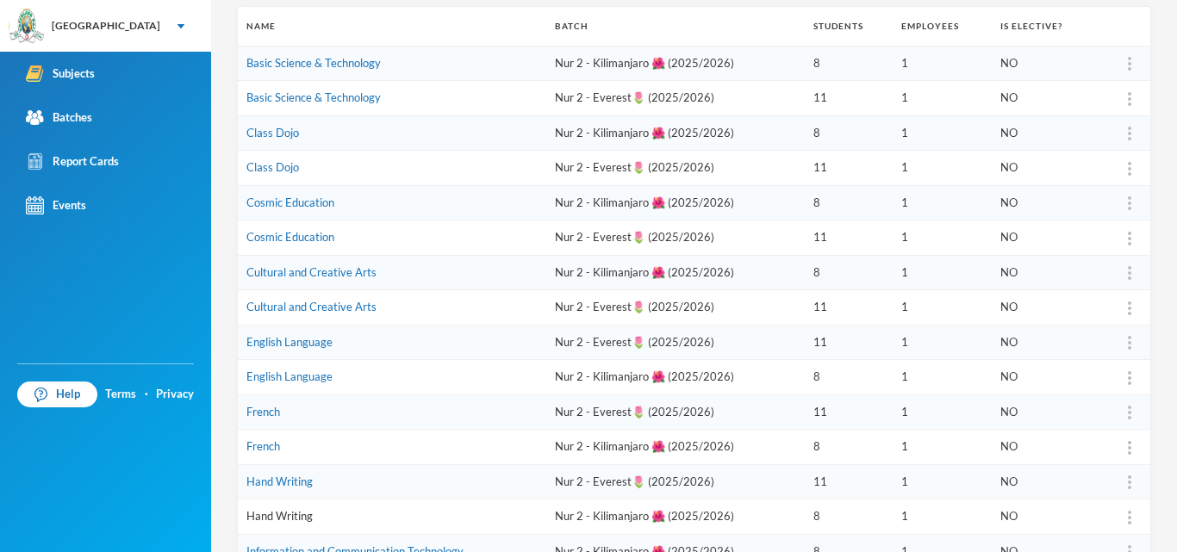
click at [270, 515] on link "Hand Writing" at bounding box center [279, 516] width 66 height 14
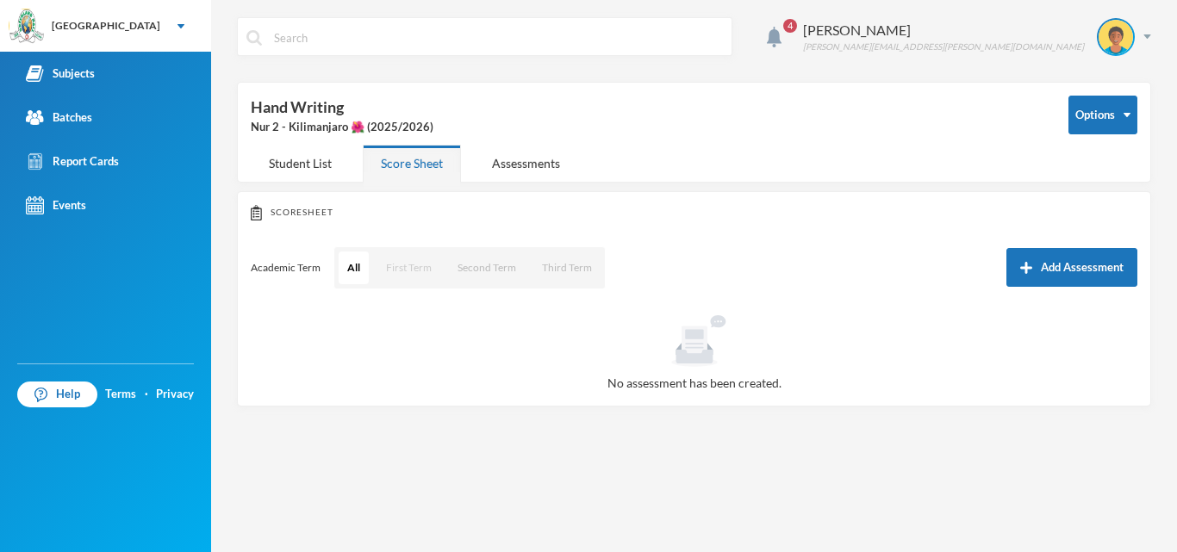
click at [418, 265] on button "First Term" at bounding box center [409, 268] width 63 height 33
click at [1075, 266] on button "Add Assessment" at bounding box center [1072, 267] width 131 height 39
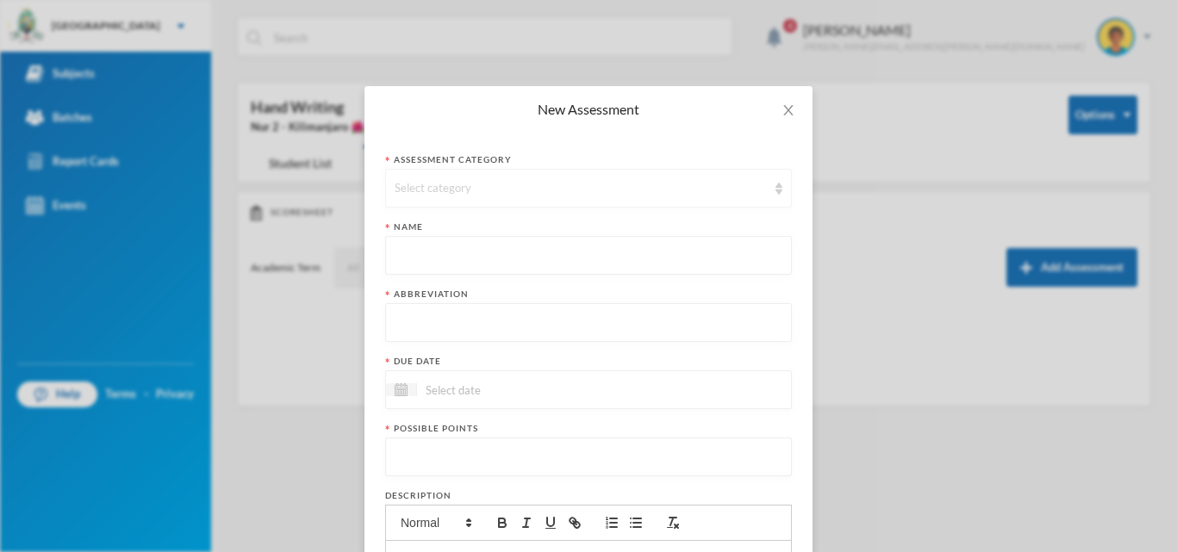
click at [555, 195] on div "Select category" at bounding box center [581, 188] width 372 height 17
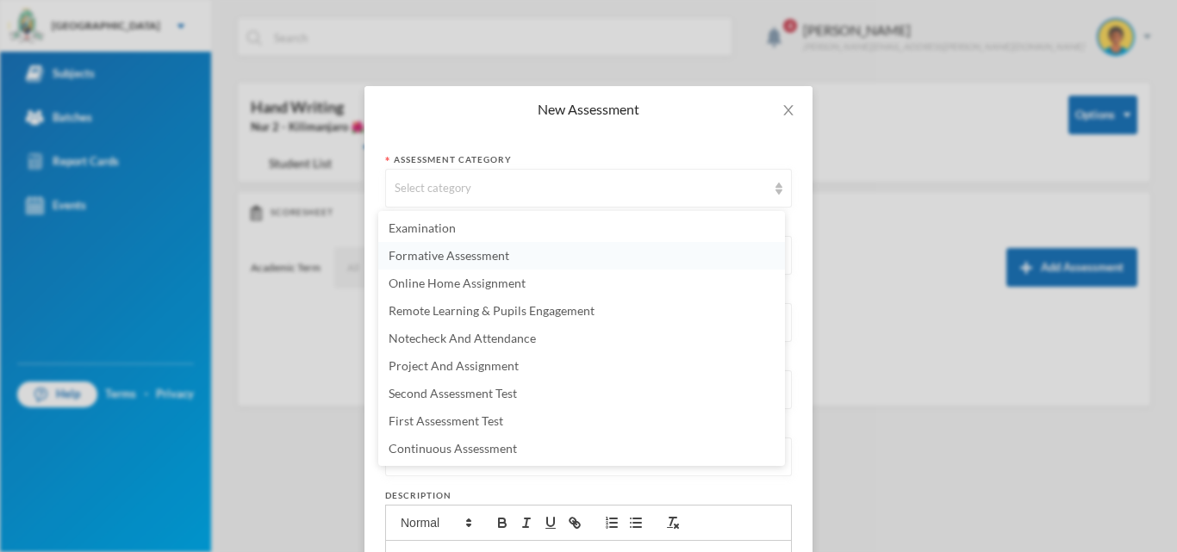
click at [469, 258] on span "Formative Assessment" at bounding box center [449, 255] width 121 height 15
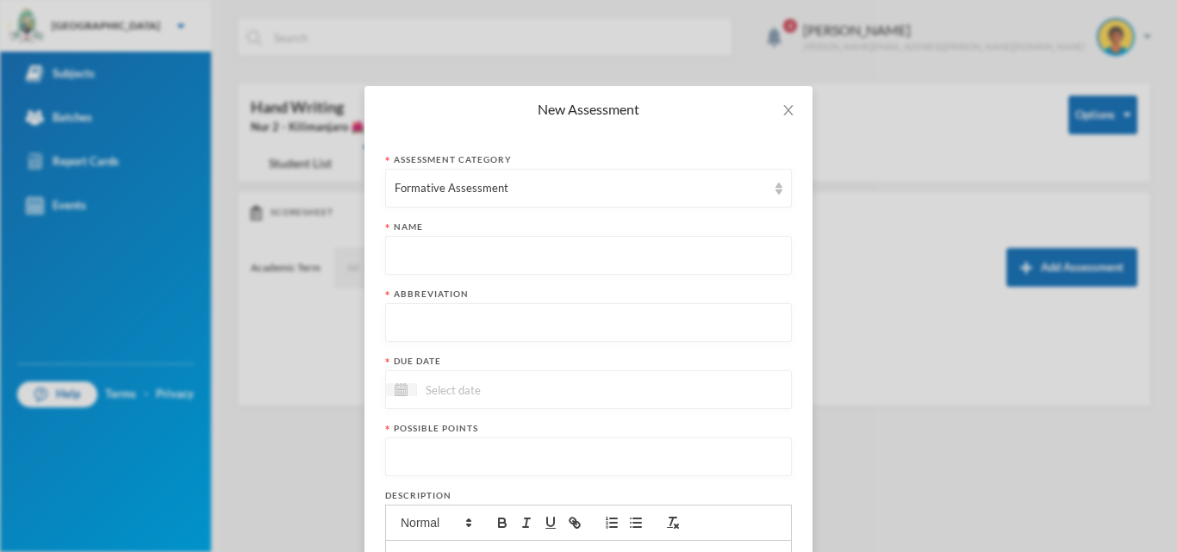
click at [452, 271] on input "text" at bounding box center [589, 256] width 388 height 39
paste input "First Term Formative Assessment"
type input "First Term Formative Assessment"
click at [444, 322] on input "text" at bounding box center [589, 323] width 388 height 39
type input "FA"
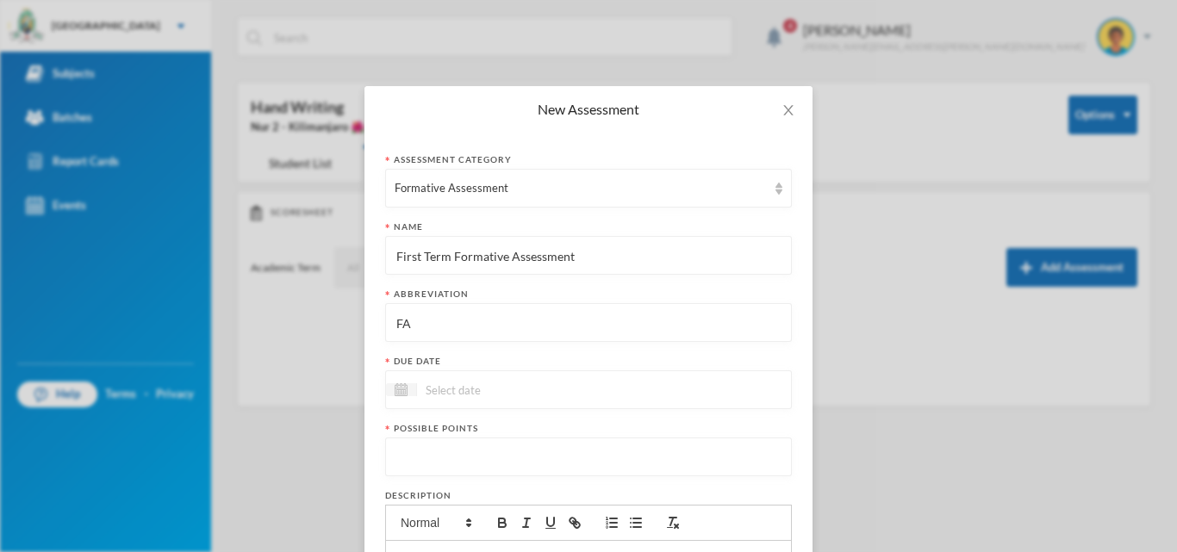
scroll to position [240, 0]
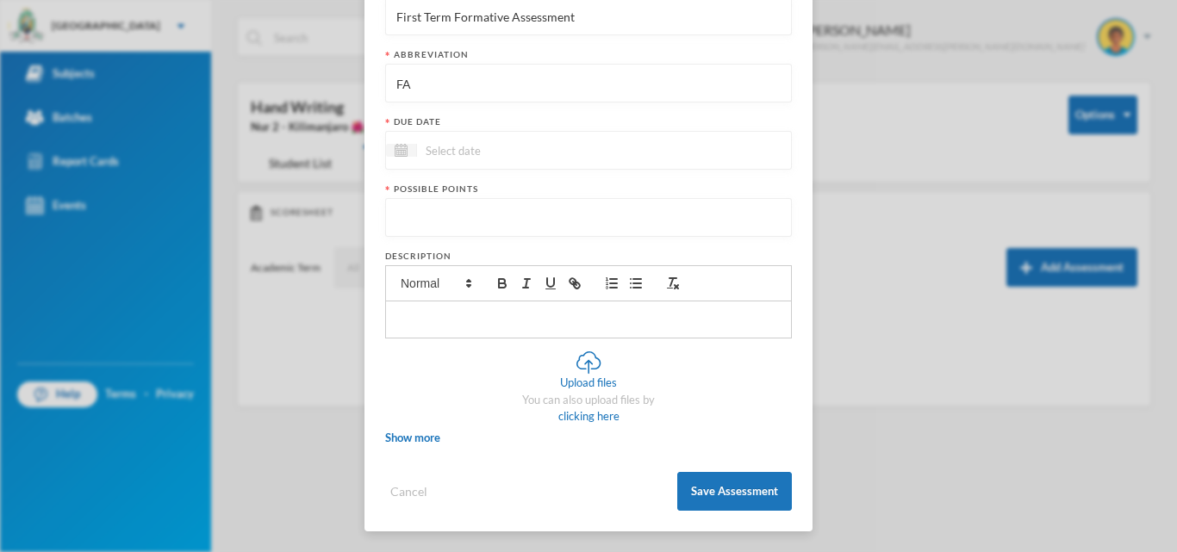
click at [583, 164] on div at bounding box center [588, 150] width 407 height 39
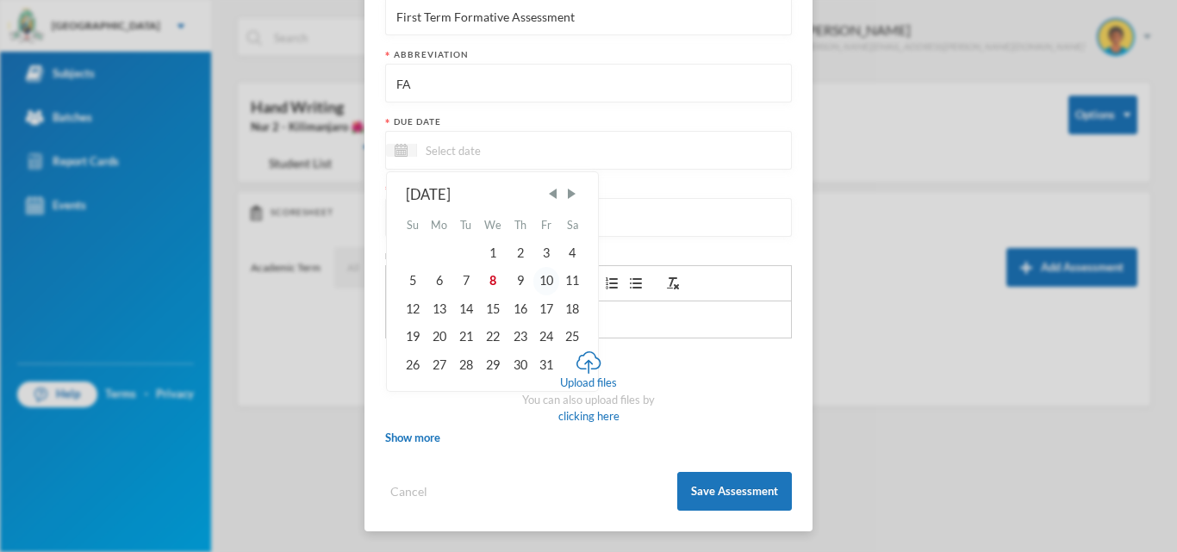
click at [534, 280] on div "10" at bounding box center [547, 281] width 26 height 28
type input "10/10/2025"
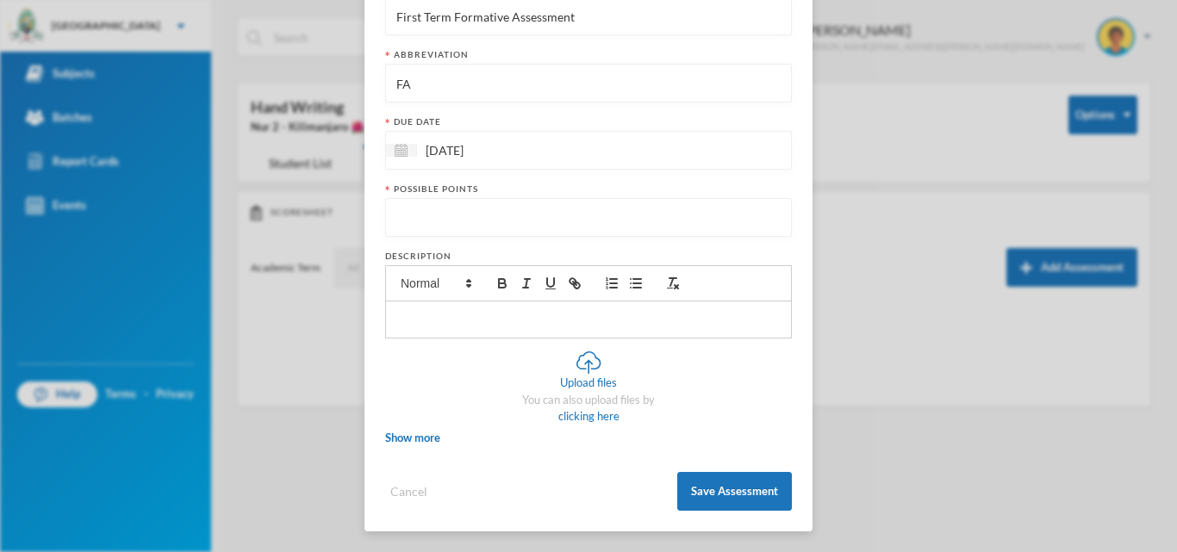
click at [493, 233] on input "number" at bounding box center [589, 218] width 388 height 39
type input "20"
click at [739, 492] on button "Save Assessment" at bounding box center [734, 491] width 115 height 39
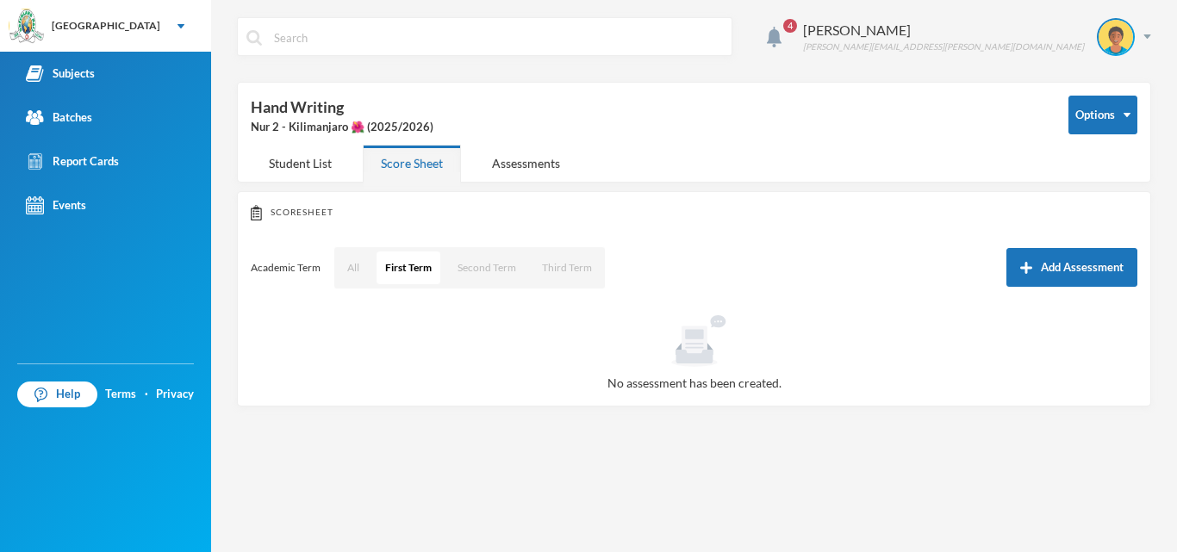
scroll to position [153, 0]
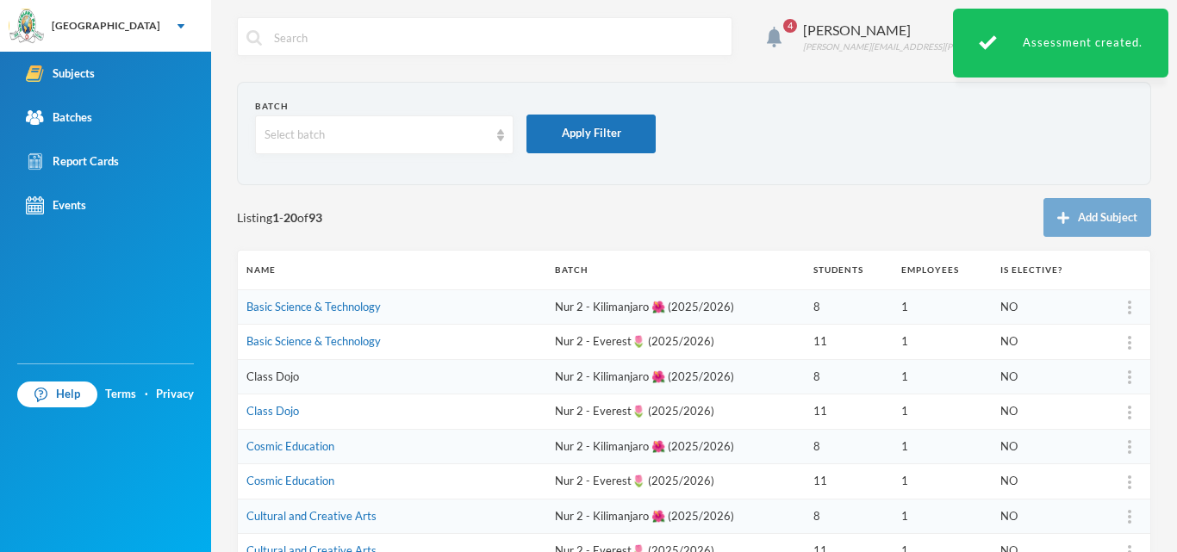
click at [267, 378] on link "Class Dojo" at bounding box center [272, 377] width 53 height 14
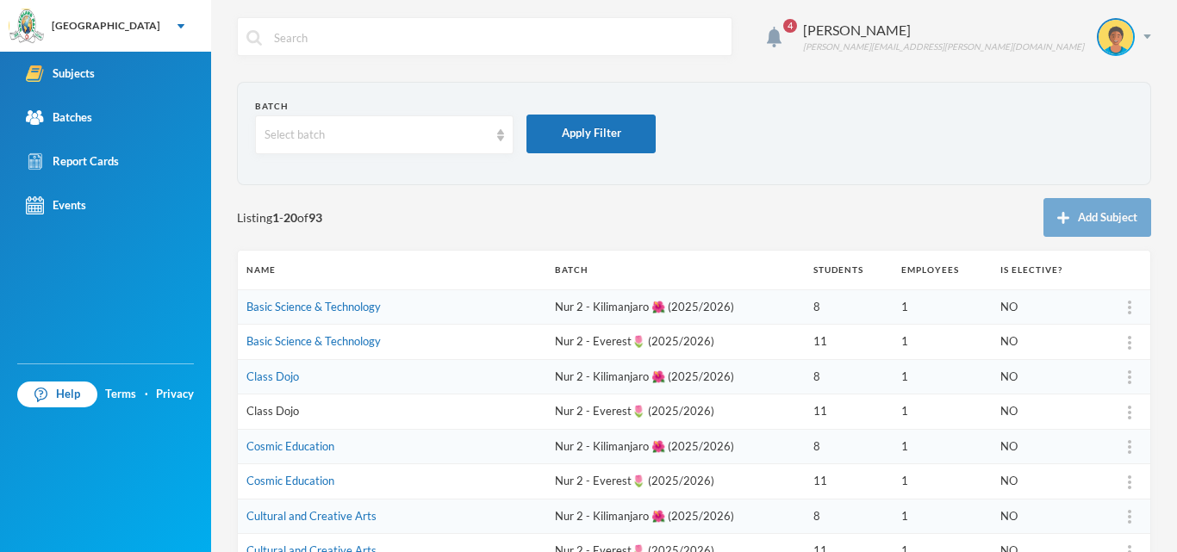
click at [280, 409] on link "Class Dojo" at bounding box center [272, 411] width 53 height 14
click at [280, 447] on link "Cosmic Education" at bounding box center [290, 447] width 88 height 14
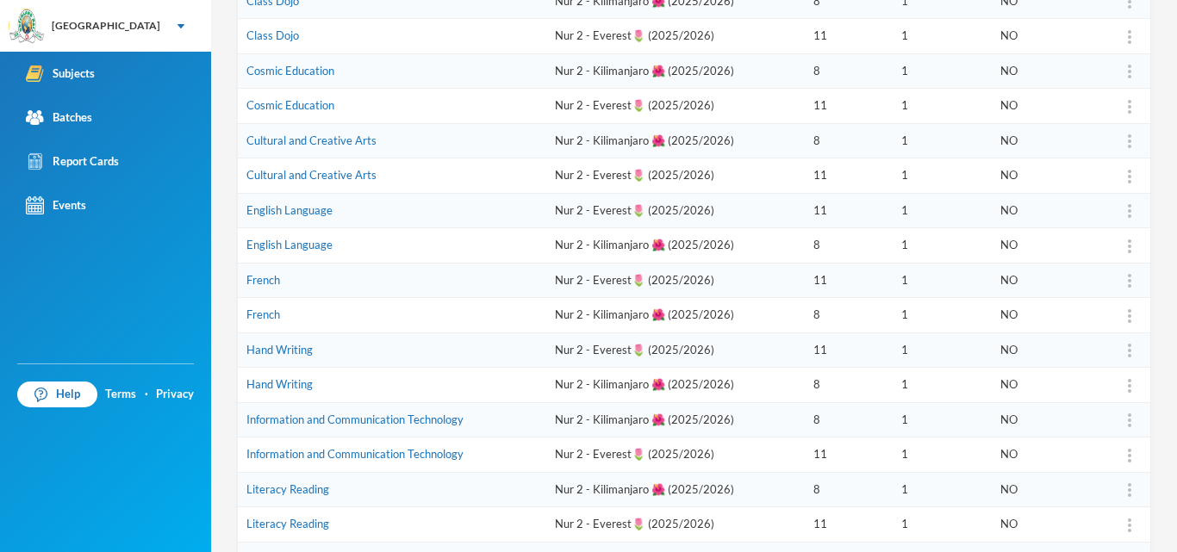
scroll to position [521, 0]
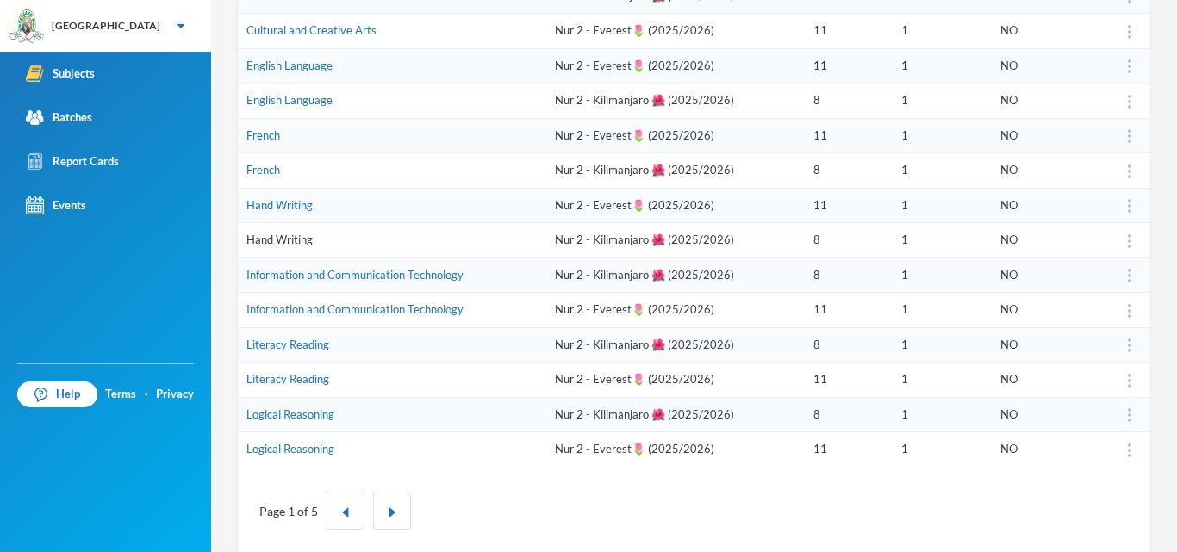
click at [294, 234] on link "Hand Writing" at bounding box center [279, 240] width 66 height 14
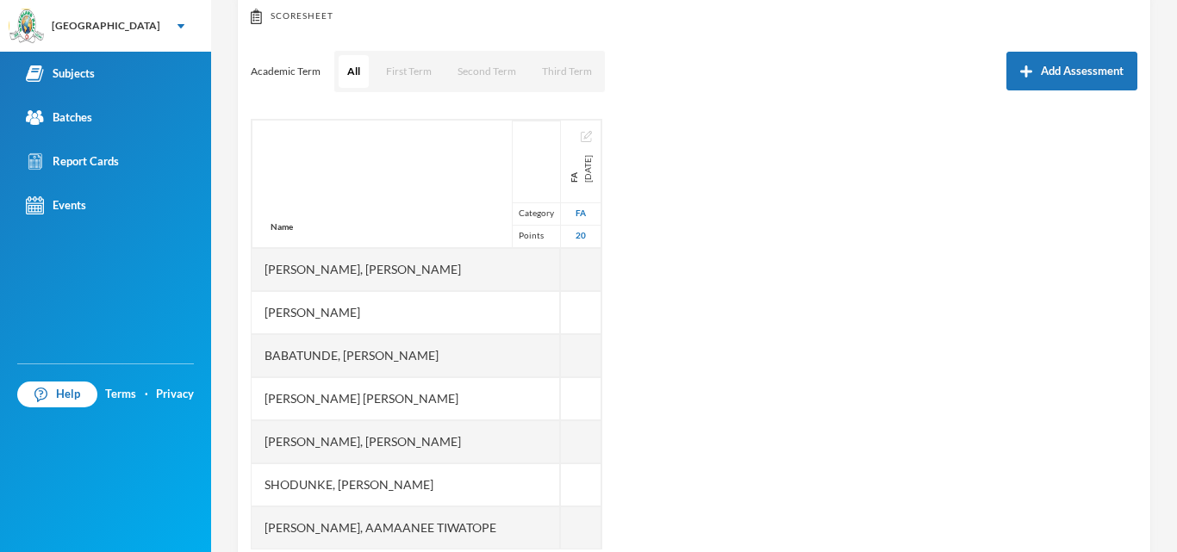
scroll to position [234, 0]
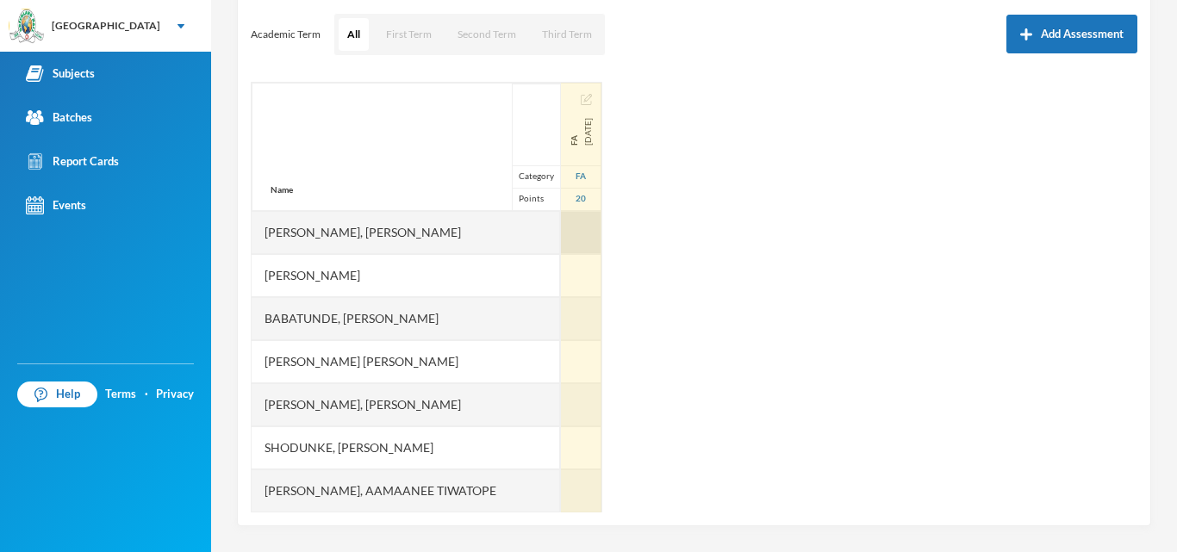
click at [561, 240] on div at bounding box center [581, 232] width 41 height 43
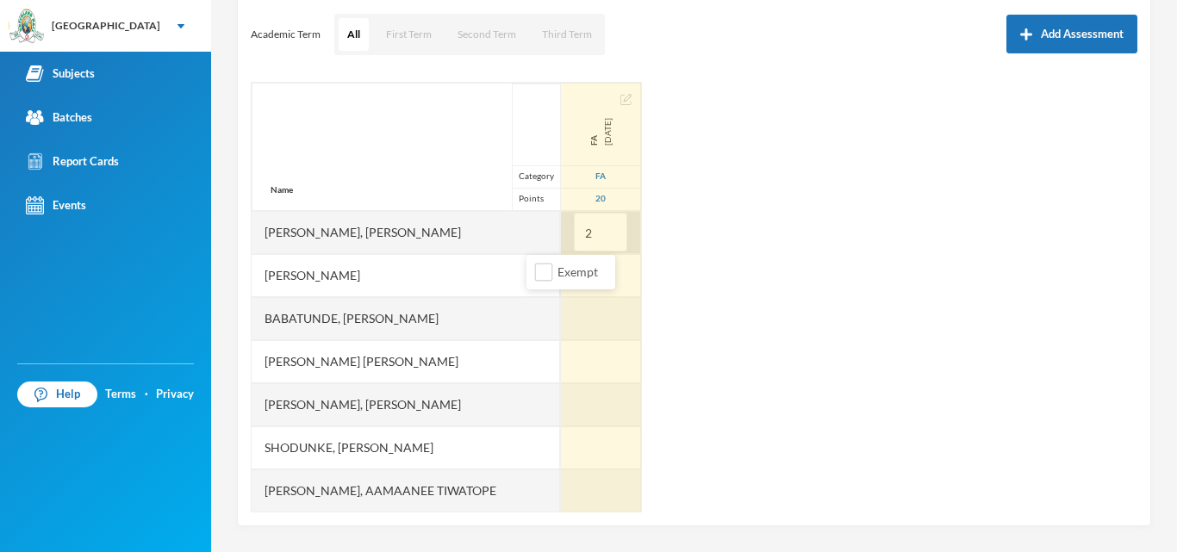
type input "20"
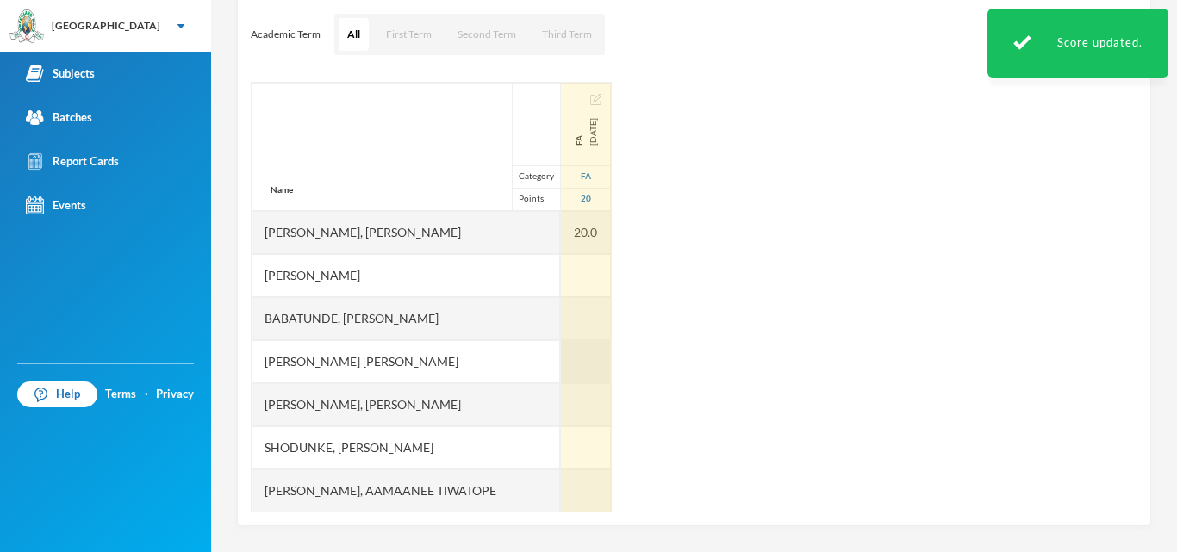
click at [561, 353] on div at bounding box center [586, 361] width 50 height 43
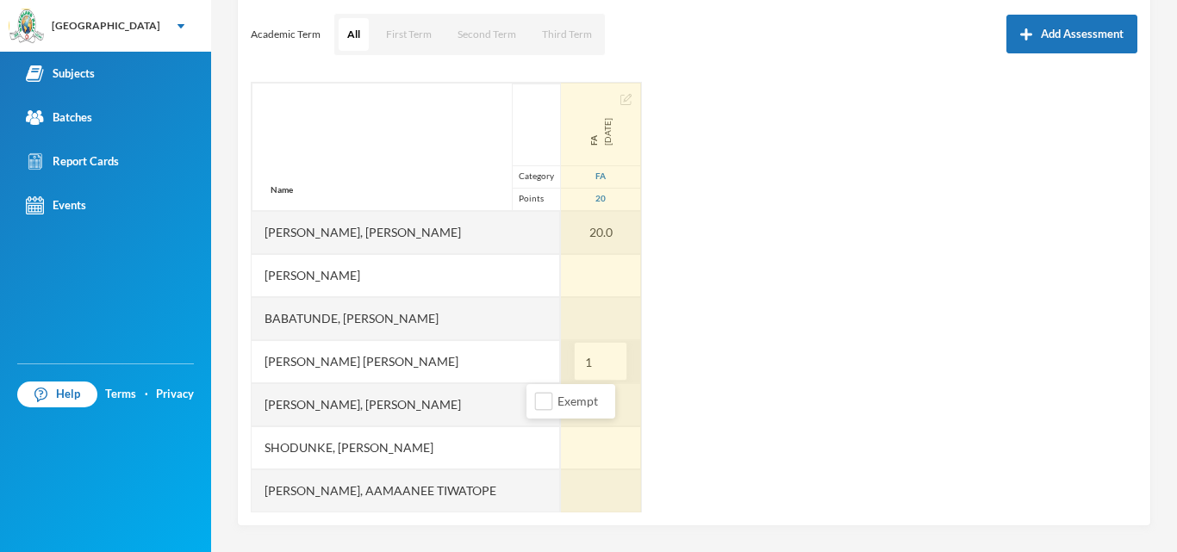
type input "18"
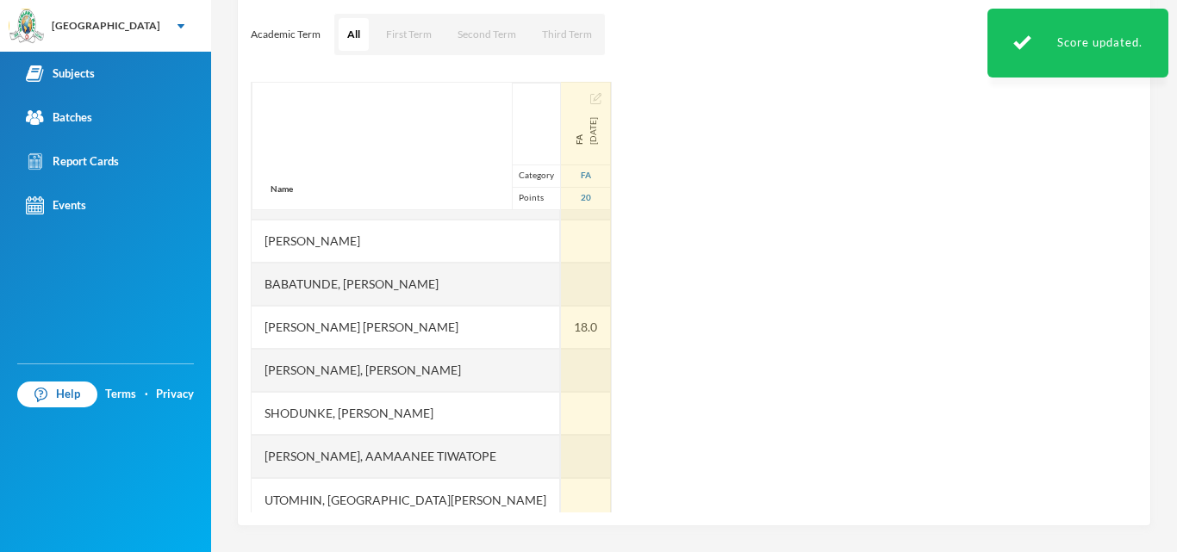
scroll to position [44, 0]
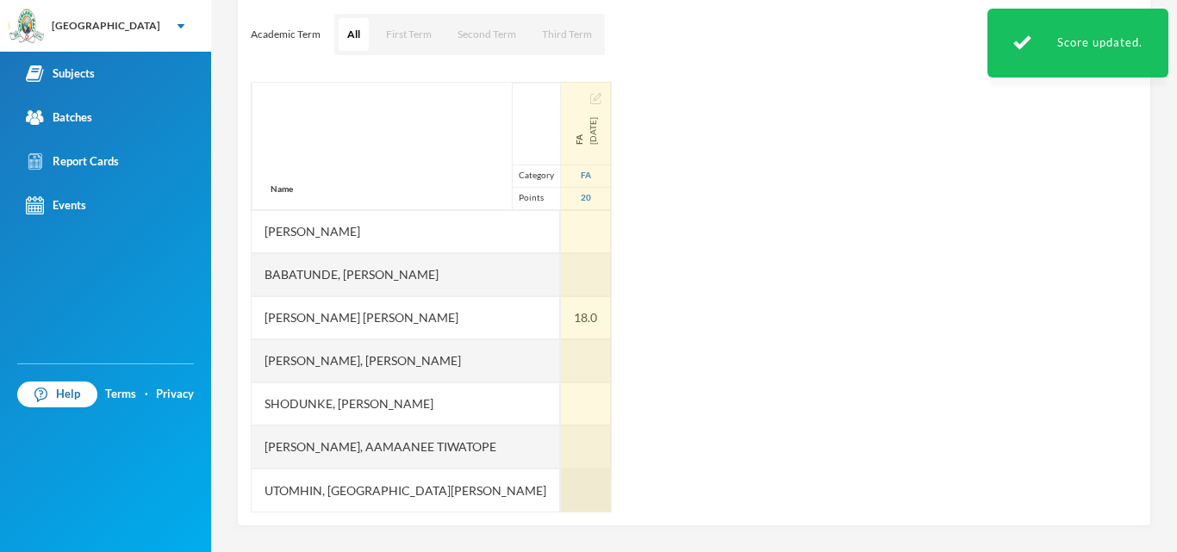
click at [561, 499] on div at bounding box center [586, 490] width 50 height 43
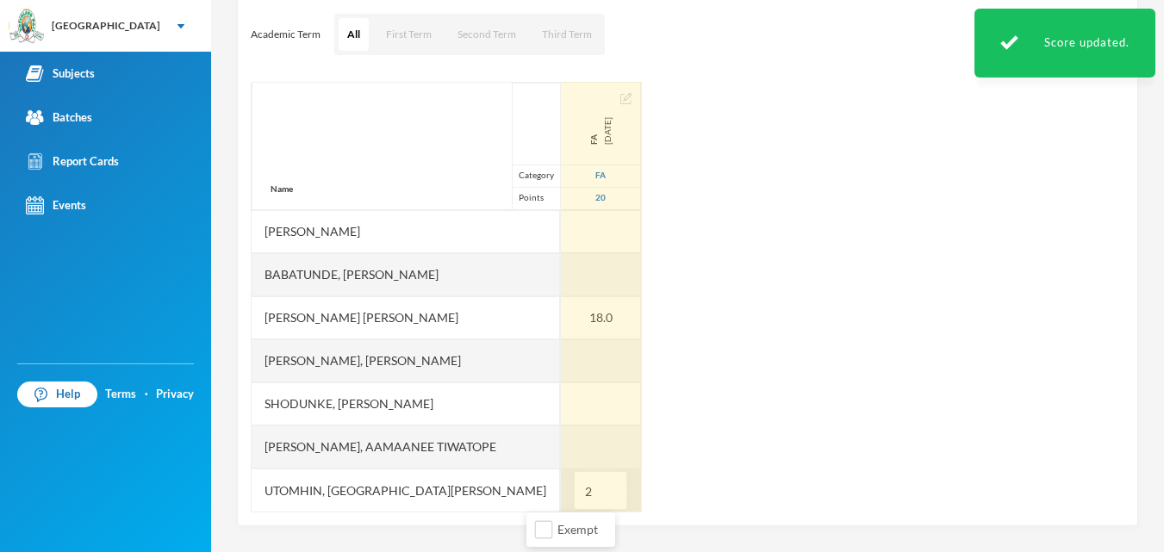
type input "20"
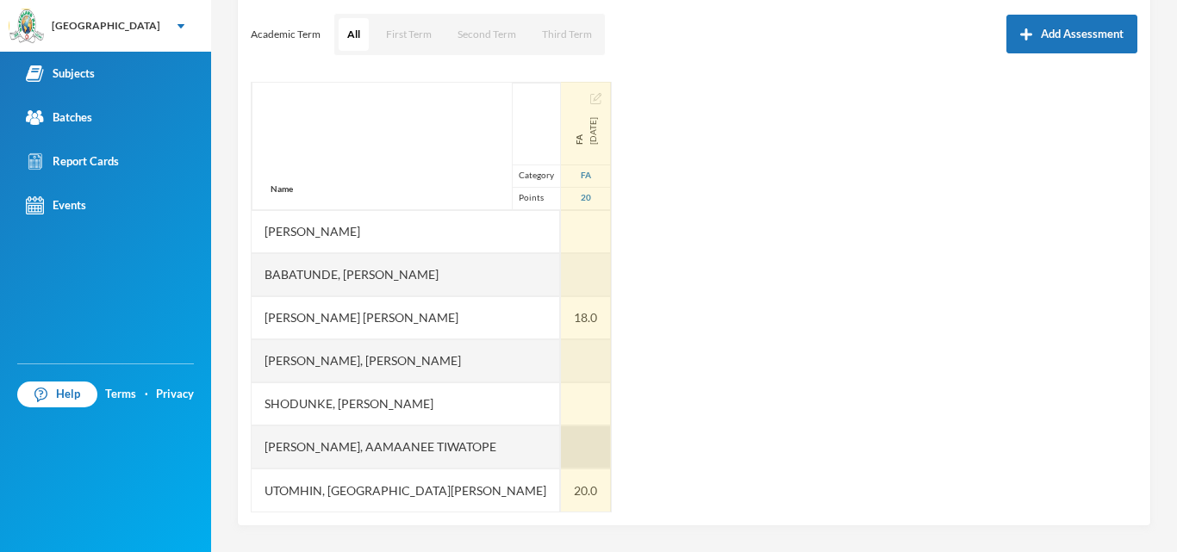
click at [561, 445] on div at bounding box center [586, 447] width 50 height 43
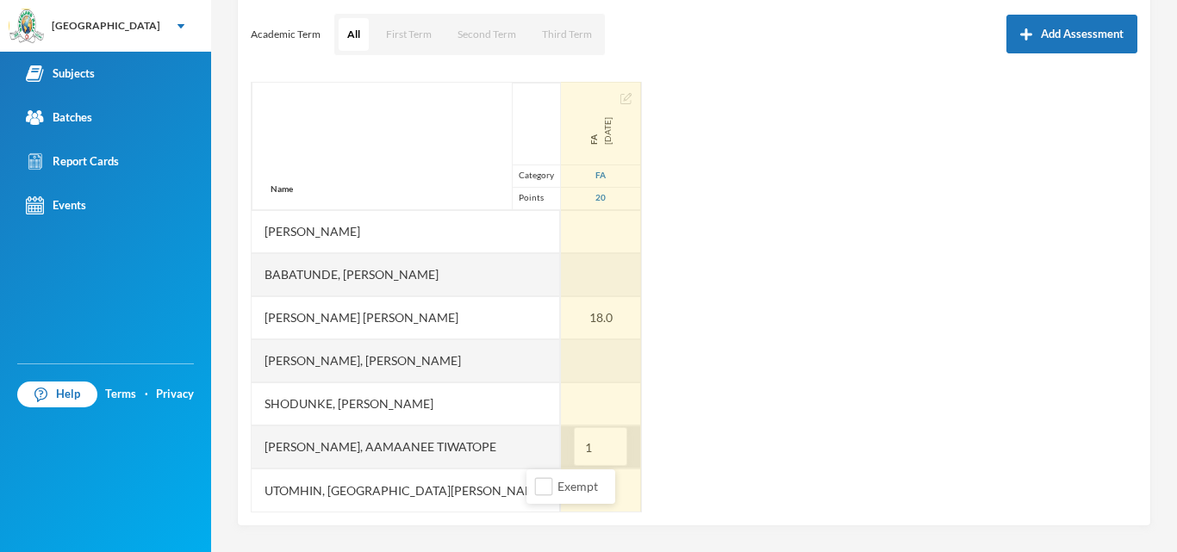
type input "18"
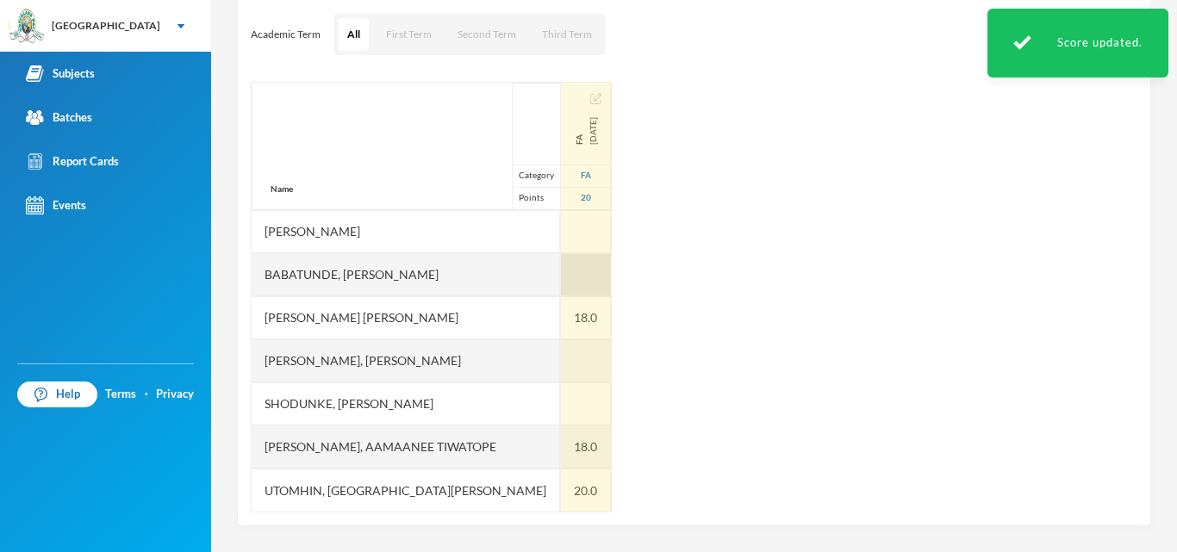
click at [561, 290] on div at bounding box center [586, 274] width 50 height 43
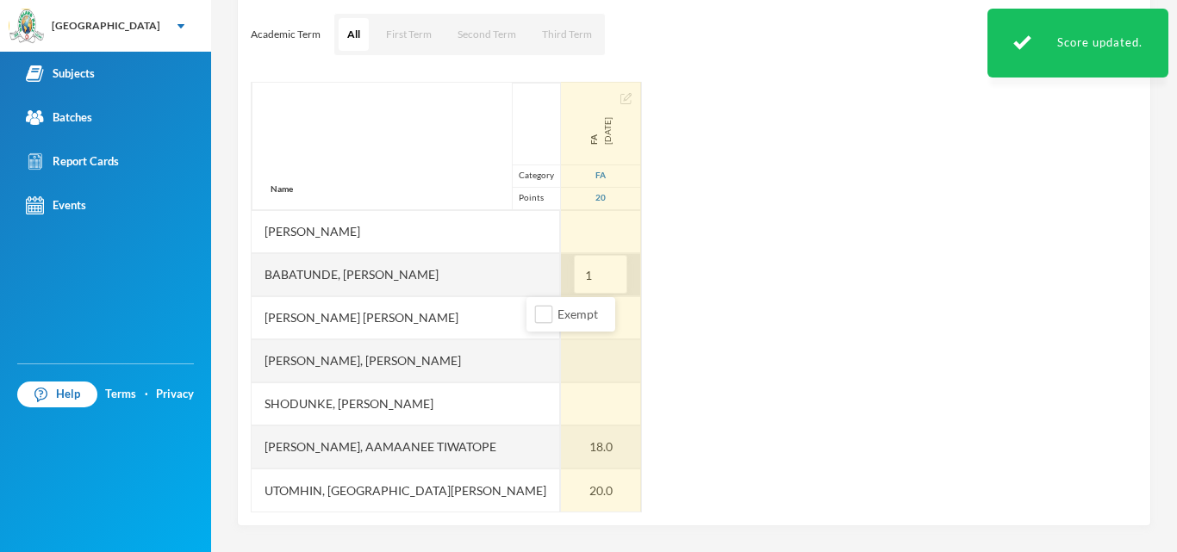
type input "12"
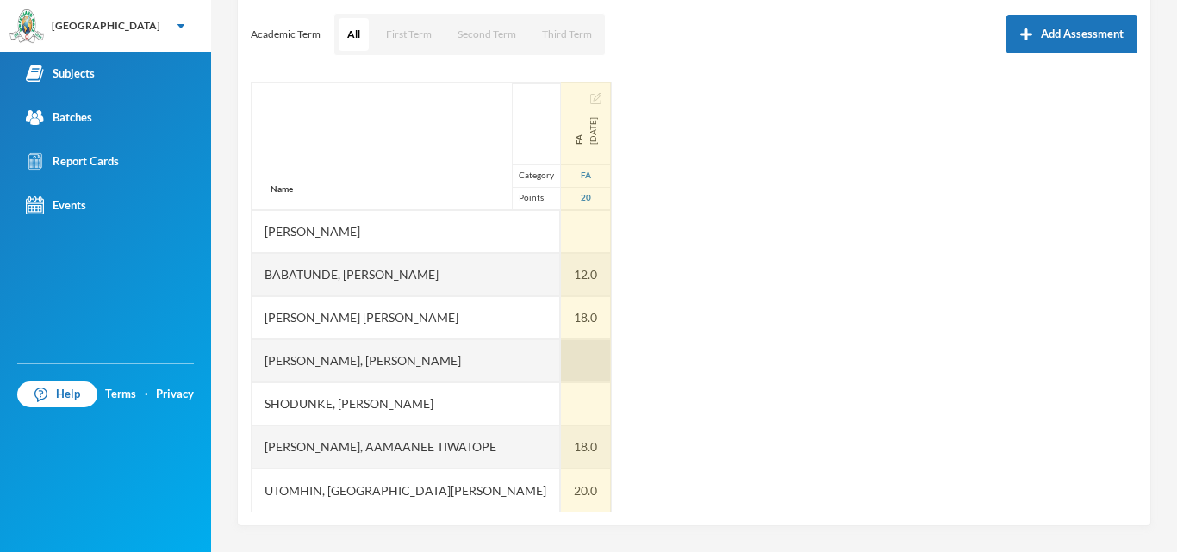
click at [561, 359] on div at bounding box center [586, 361] width 50 height 43
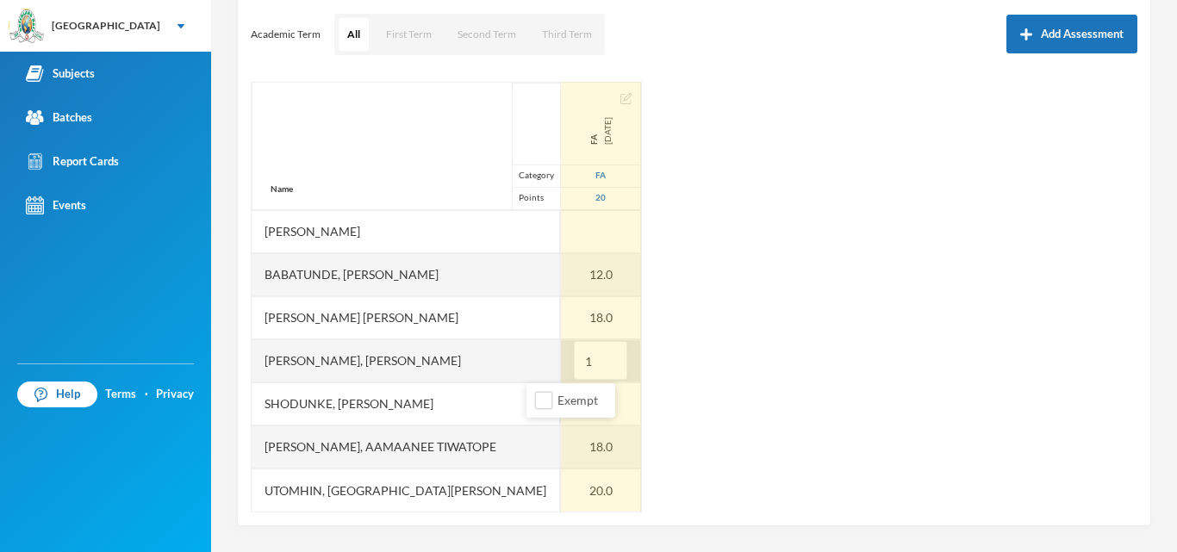
type input "12"
